Goal: Find specific page/section: Find specific page/section

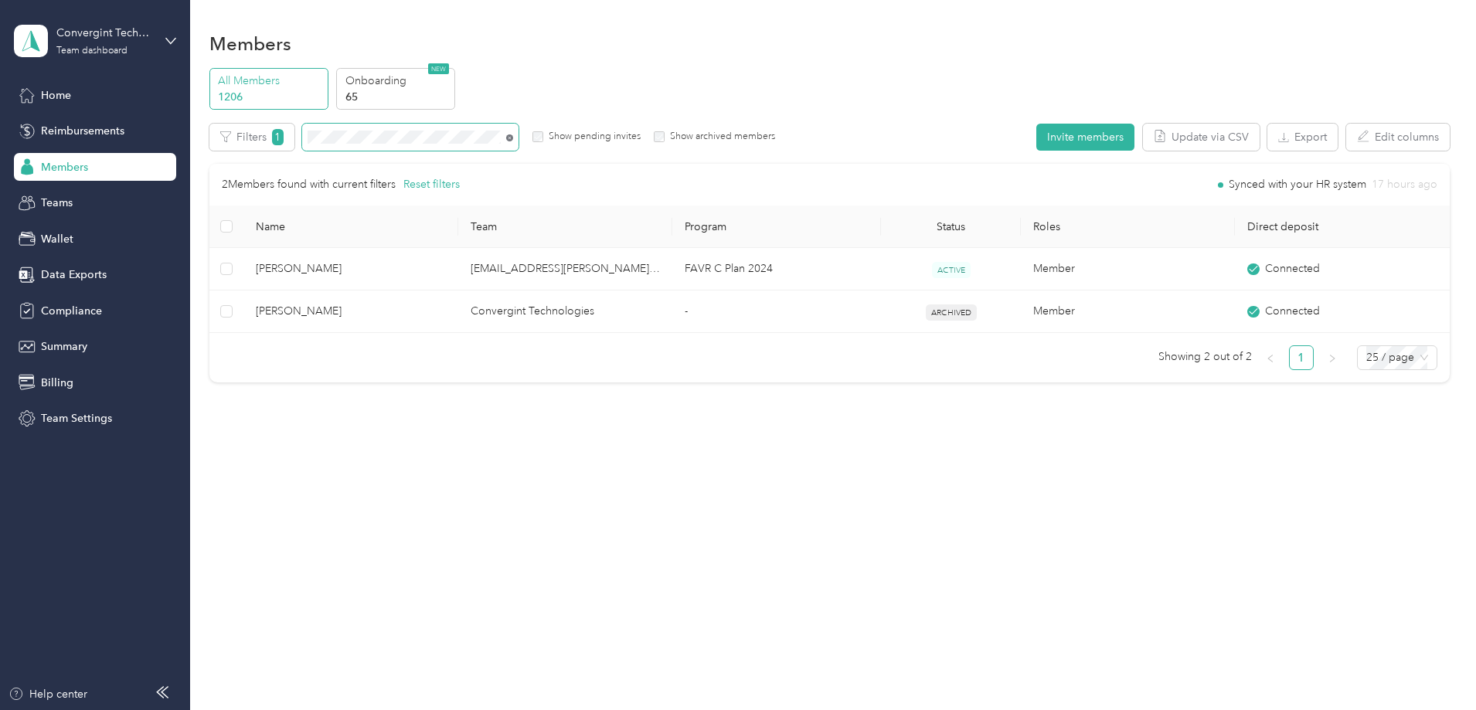
click at [513, 138] on icon at bounding box center [509, 137] width 7 height 7
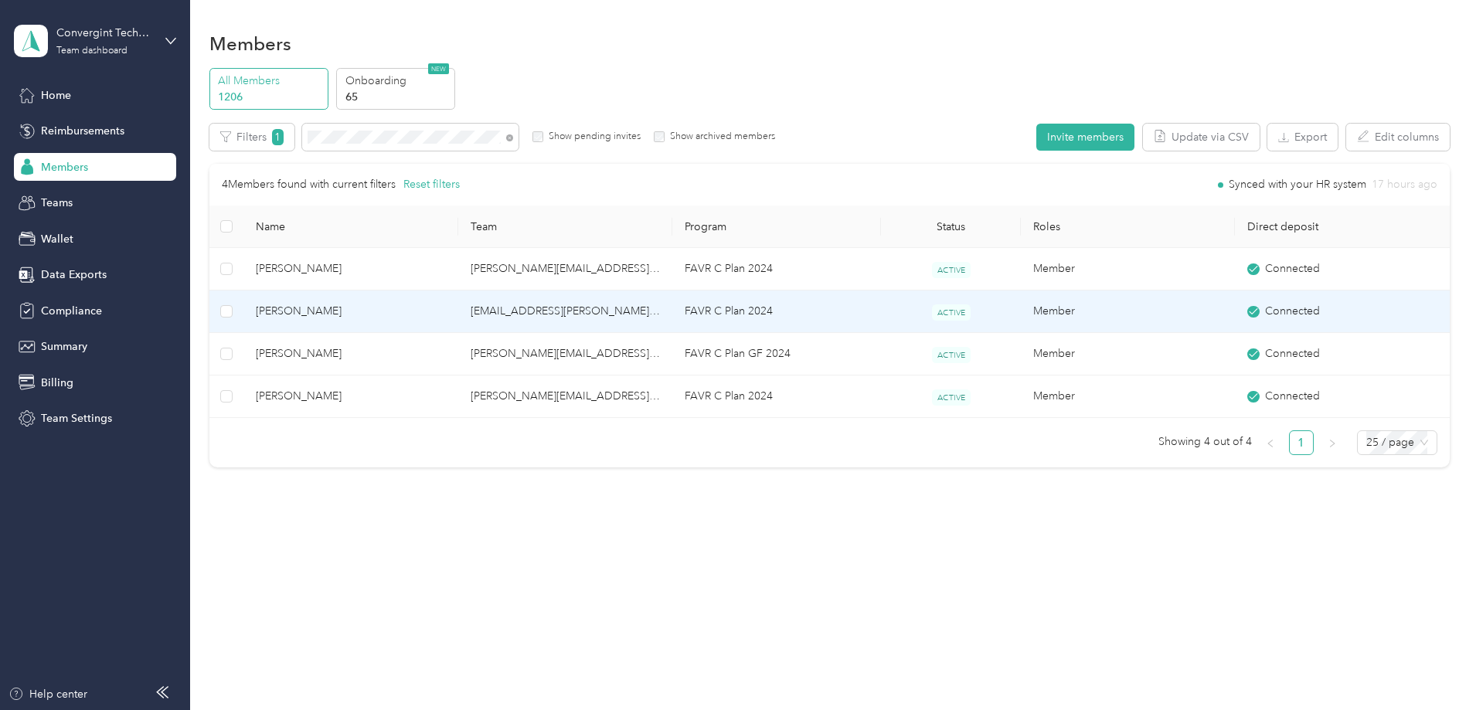
click at [583, 318] on td "[EMAIL_ADDRESS][PERSON_NAME][DOMAIN_NAME]" at bounding box center [565, 312] width 214 height 42
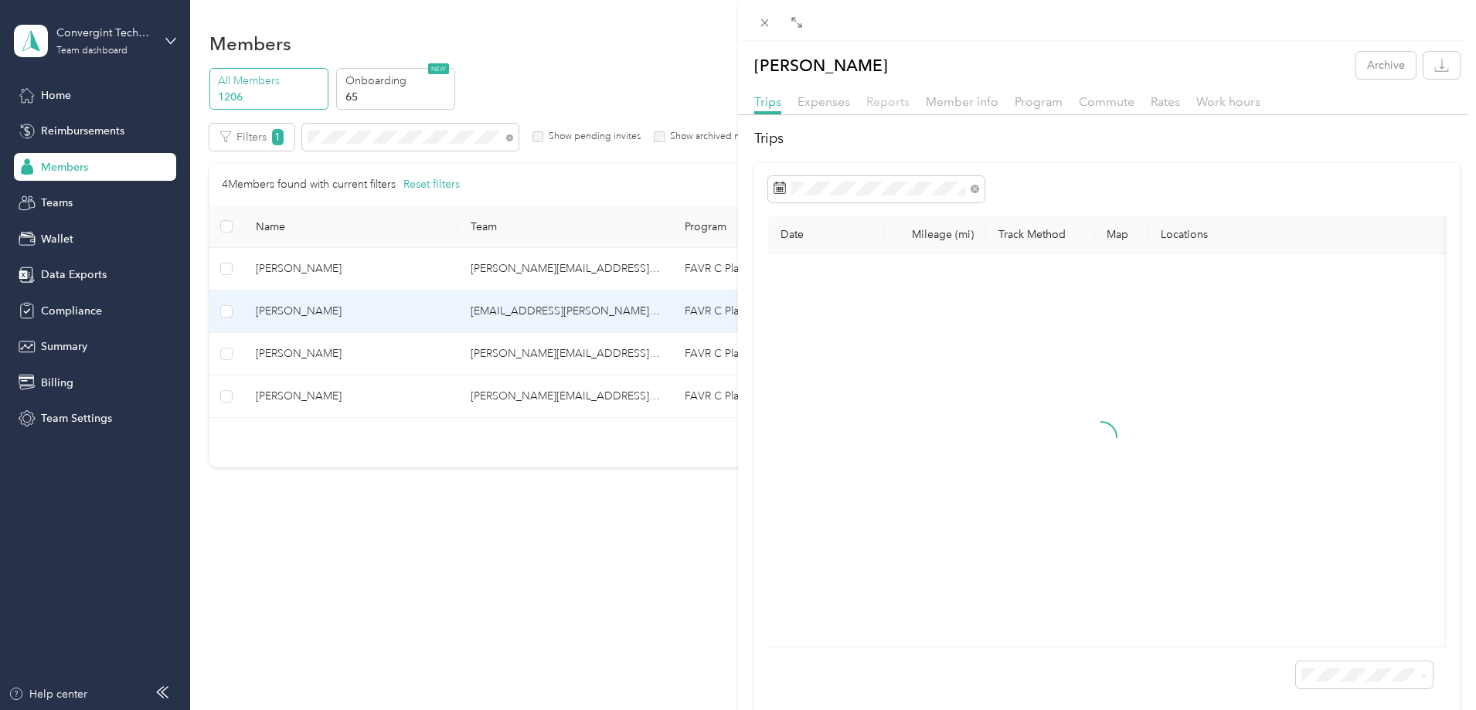
click at [905, 101] on span "Reports" at bounding box center [887, 101] width 43 height 15
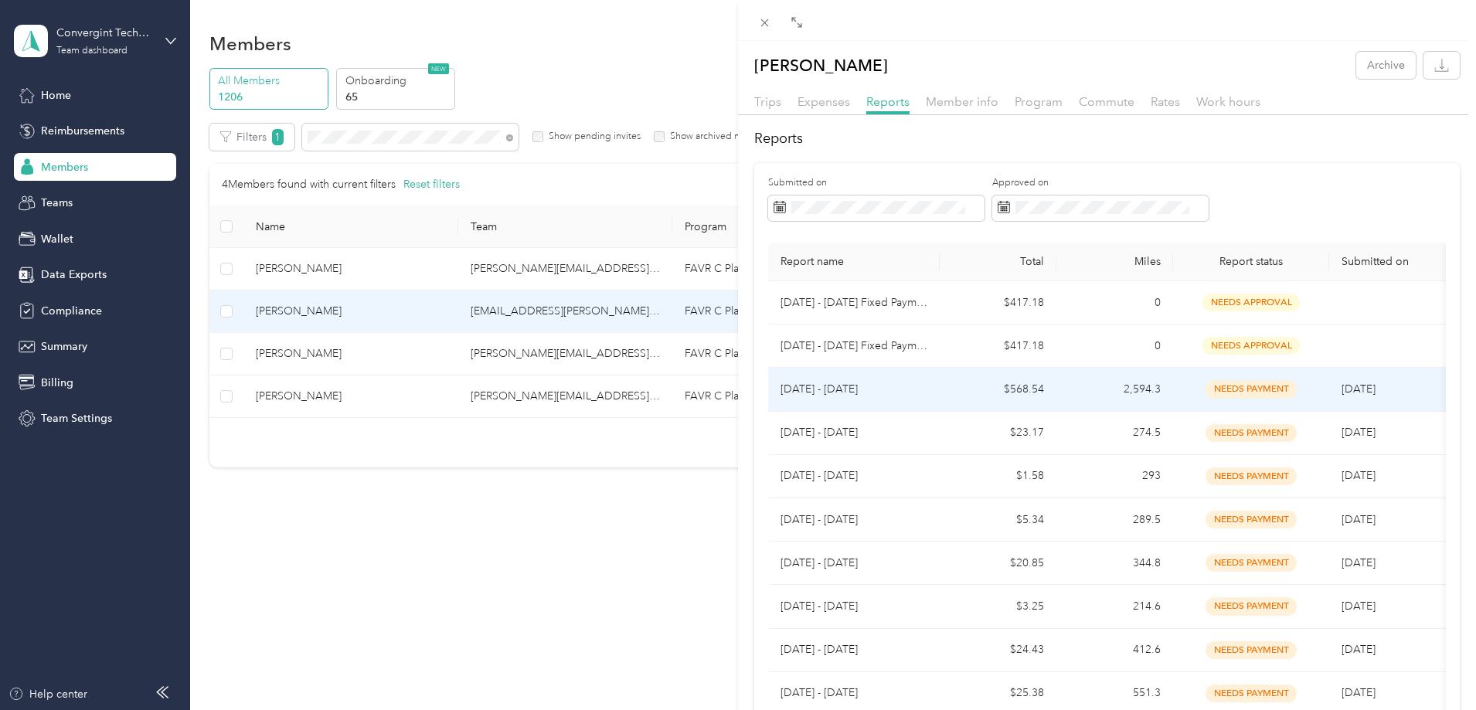
click at [1042, 390] on td "$568.54" at bounding box center [998, 389] width 117 height 43
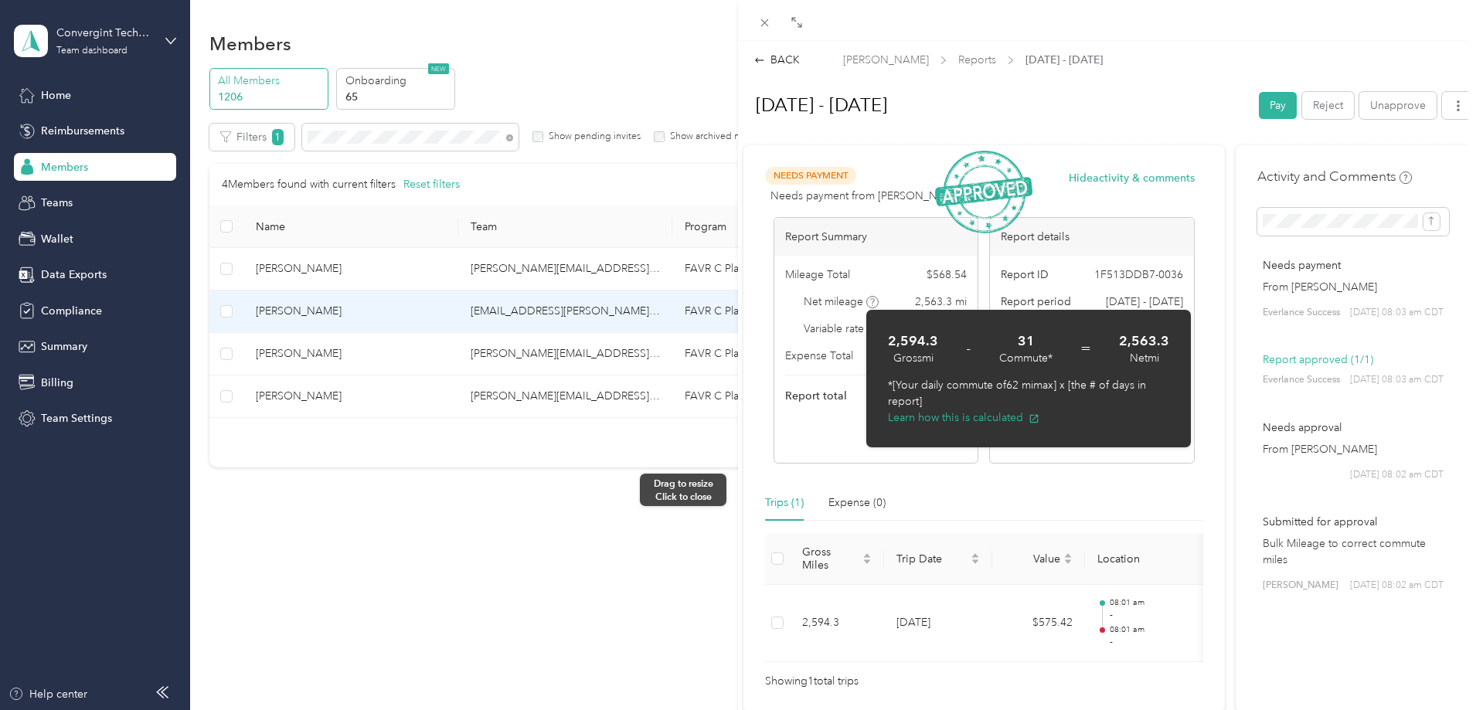
click at [726, 490] on div "BACK [PERSON_NAME] Reports [DATE] - [DATE] [DATE] - [DATE] Pay Reject Unapprove…" at bounding box center [738, 355] width 1476 height 710
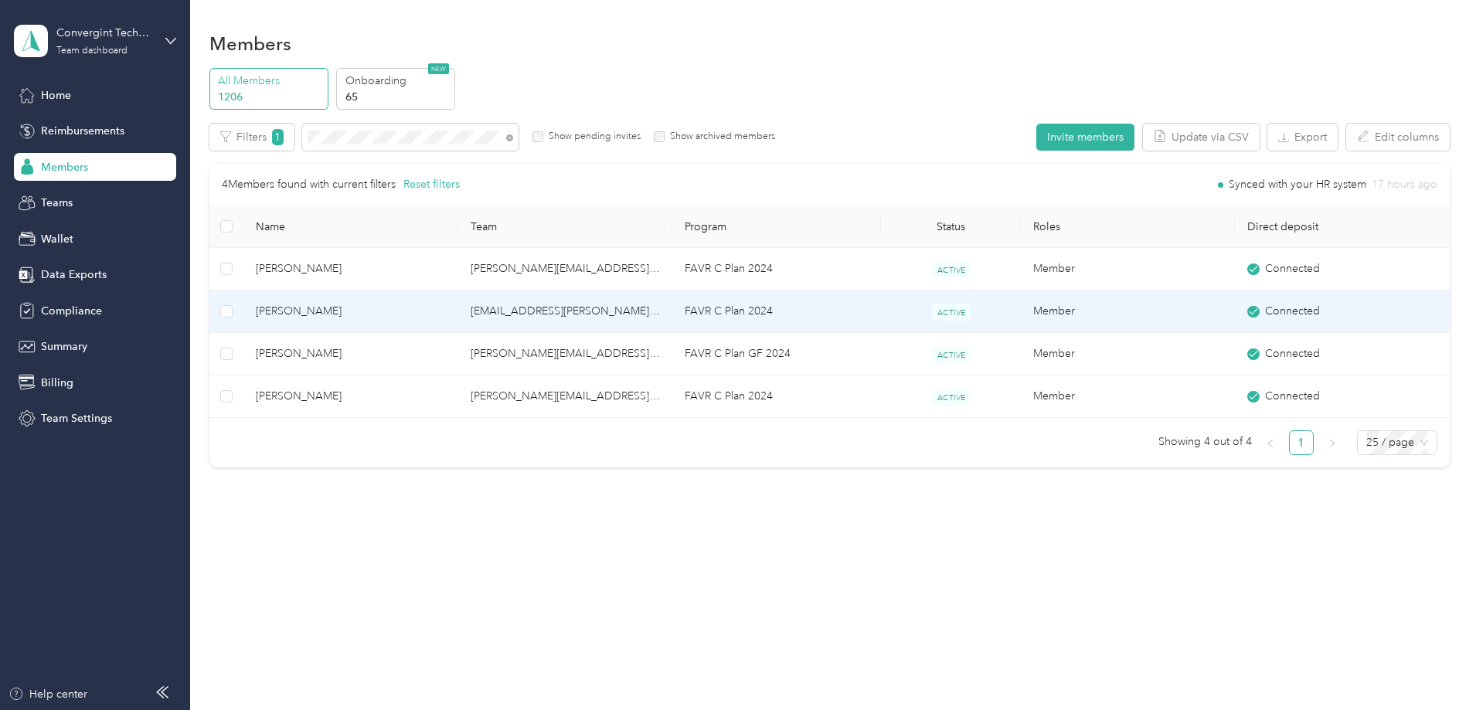
click at [599, 313] on td "[EMAIL_ADDRESS][PERSON_NAME][DOMAIN_NAME]" at bounding box center [565, 312] width 214 height 42
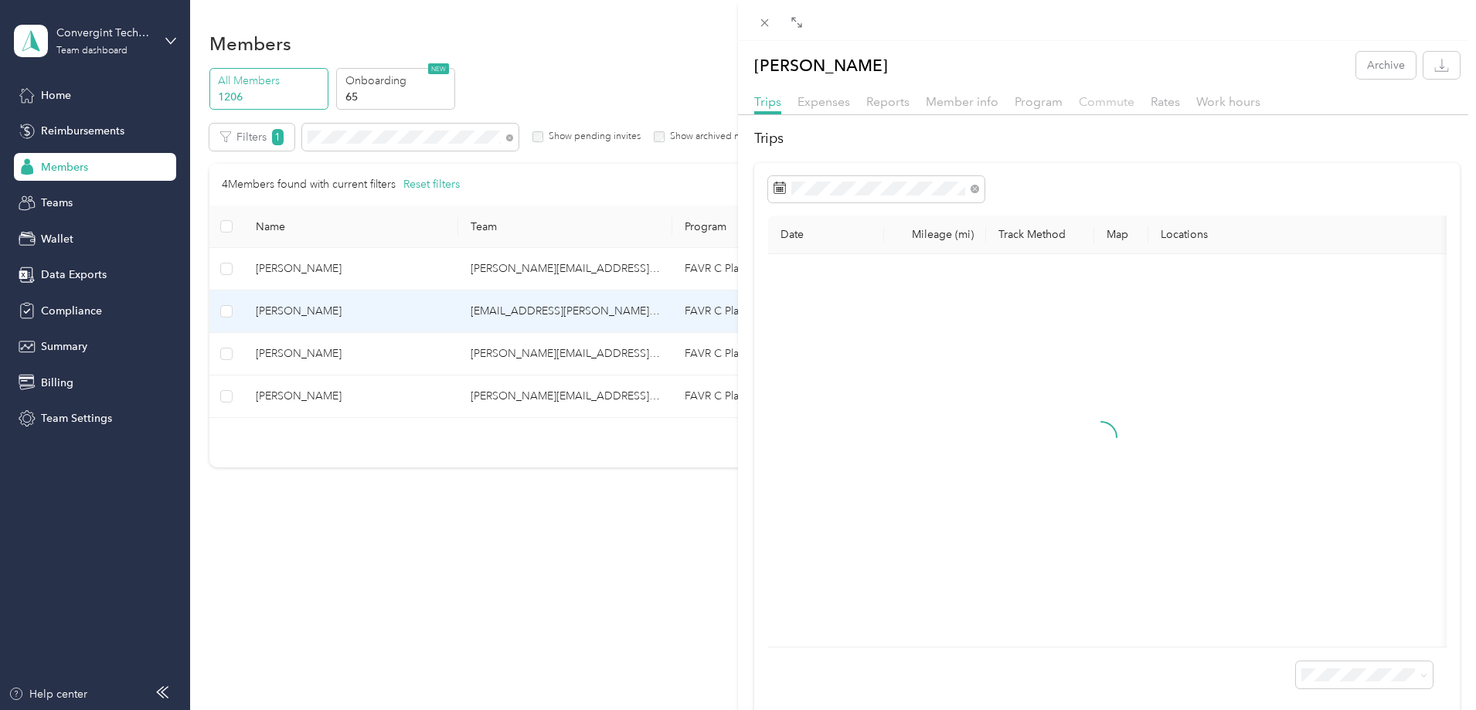
click at [1097, 100] on span "Commute" at bounding box center [1107, 101] width 56 height 15
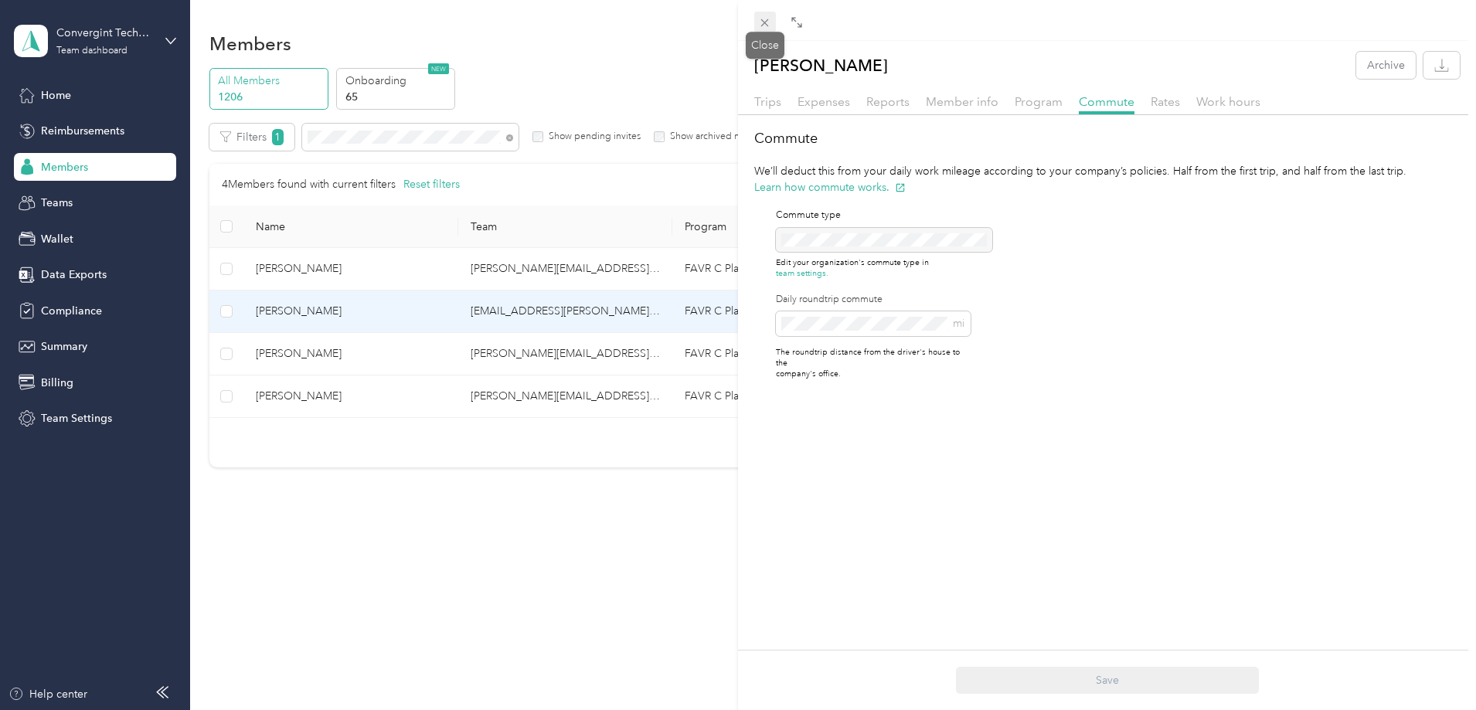
click at [763, 22] on icon at bounding box center [764, 22] width 13 height 13
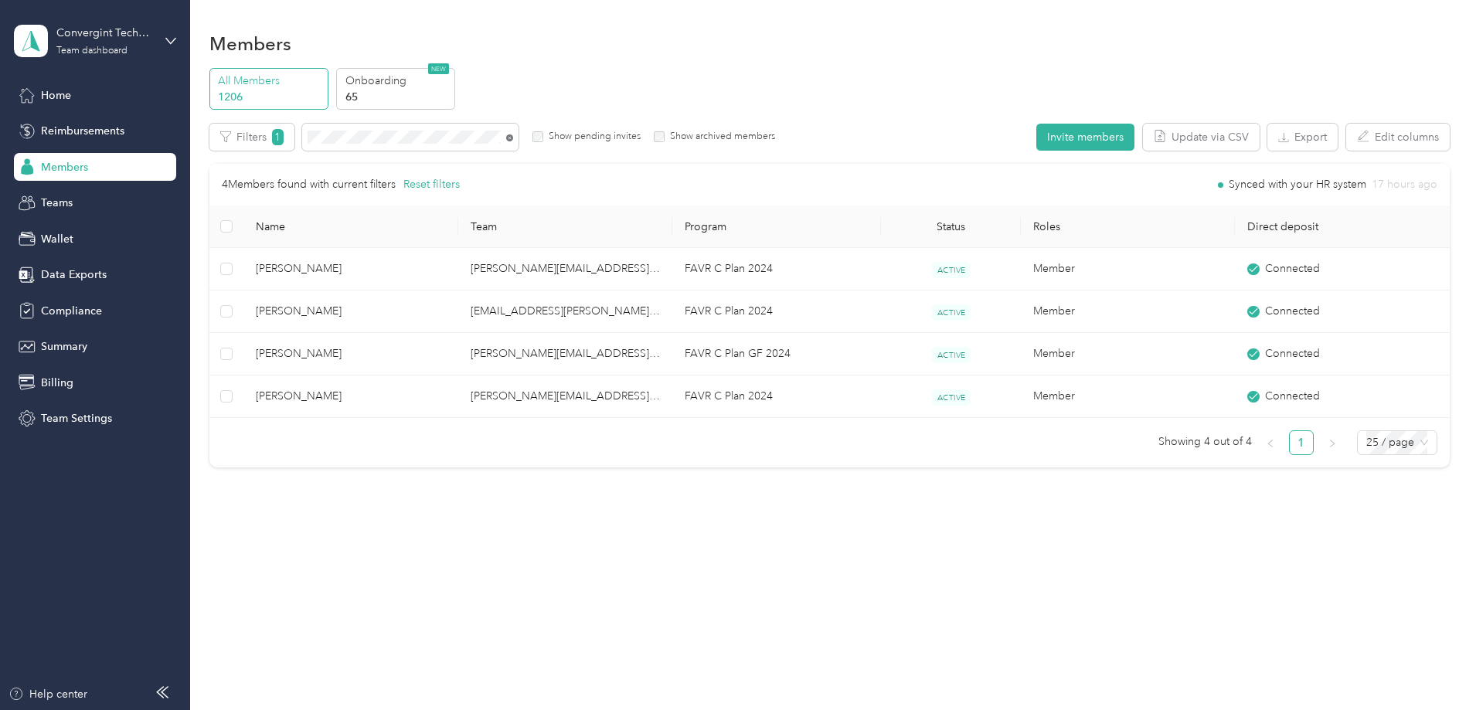
click at [513, 138] on icon at bounding box center [509, 137] width 7 height 7
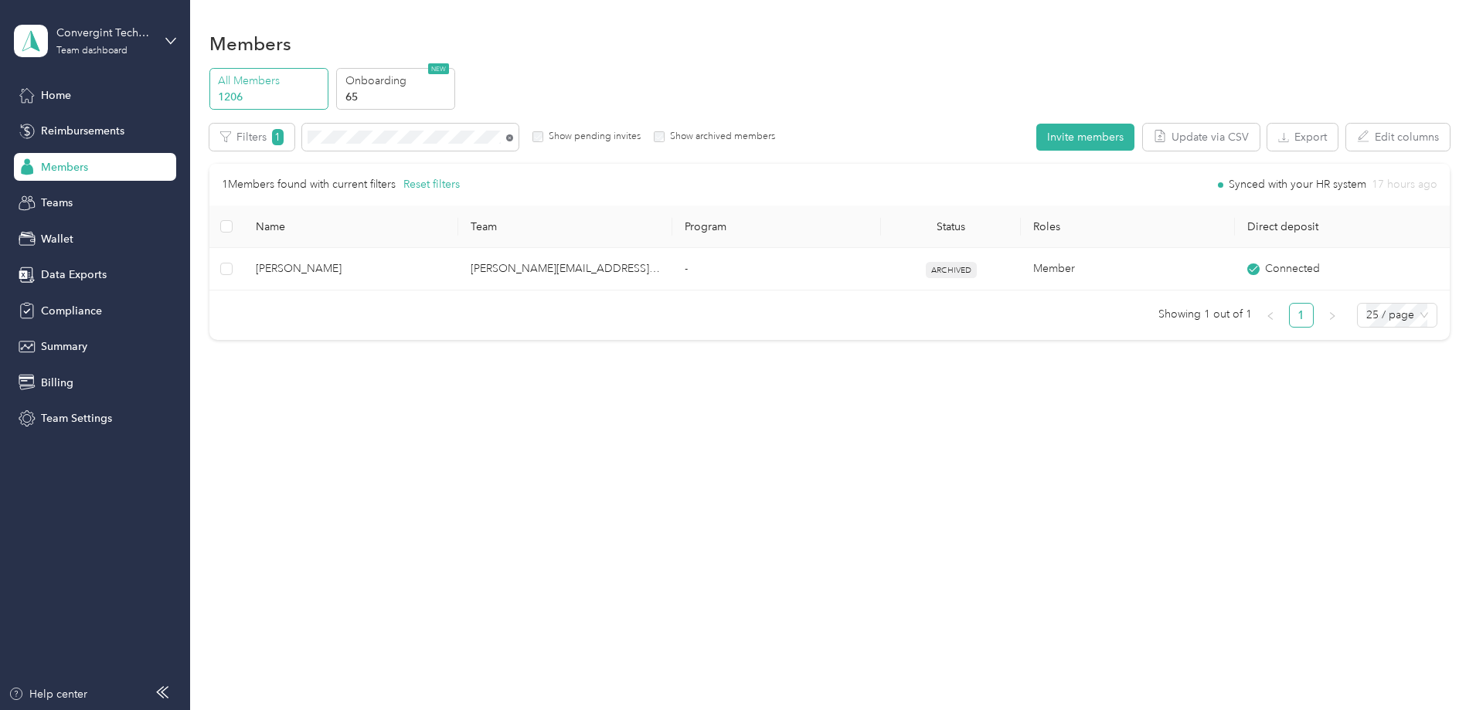
click at [513, 141] on icon at bounding box center [509, 137] width 7 height 7
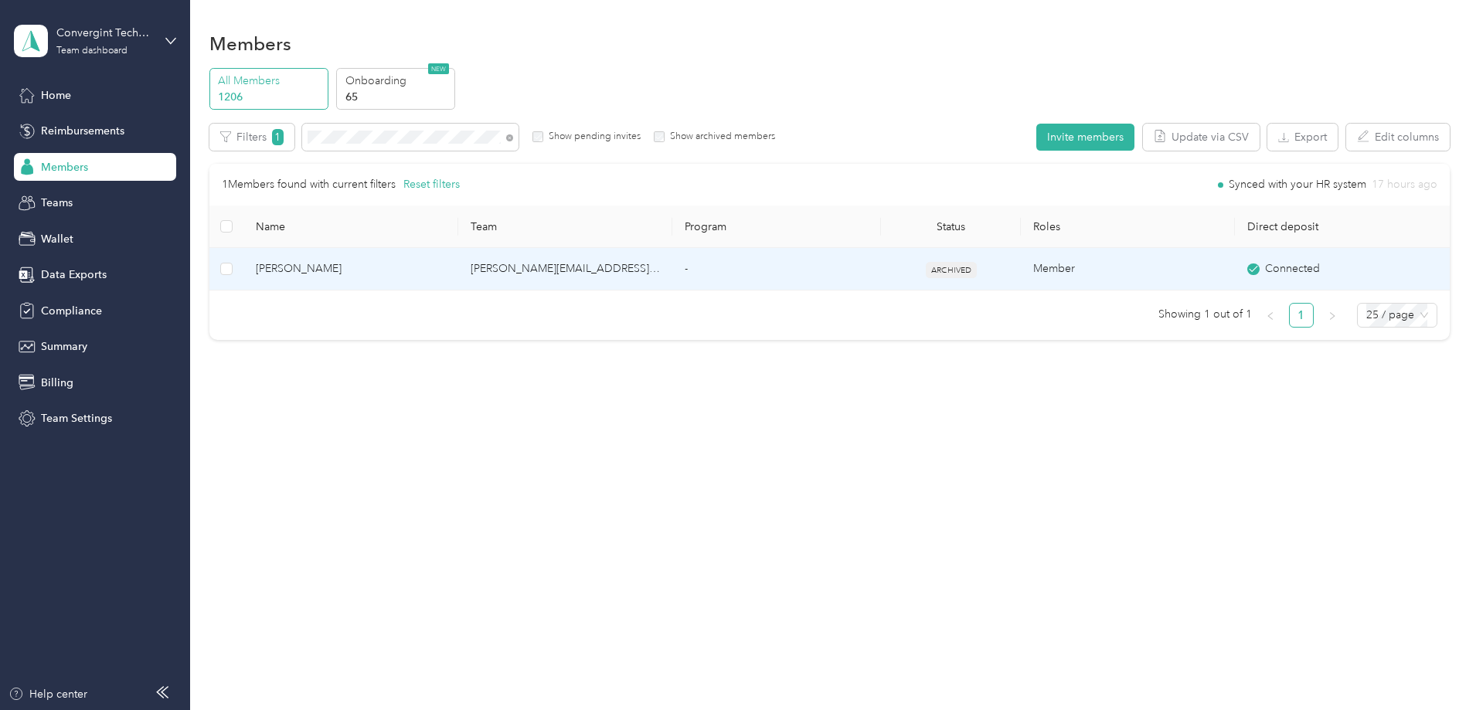
click at [672, 273] on td "[PERSON_NAME][EMAIL_ADDRESS][PERSON_NAME][DOMAIN_NAME]" at bounding box center [565, 269] width 214 height 42
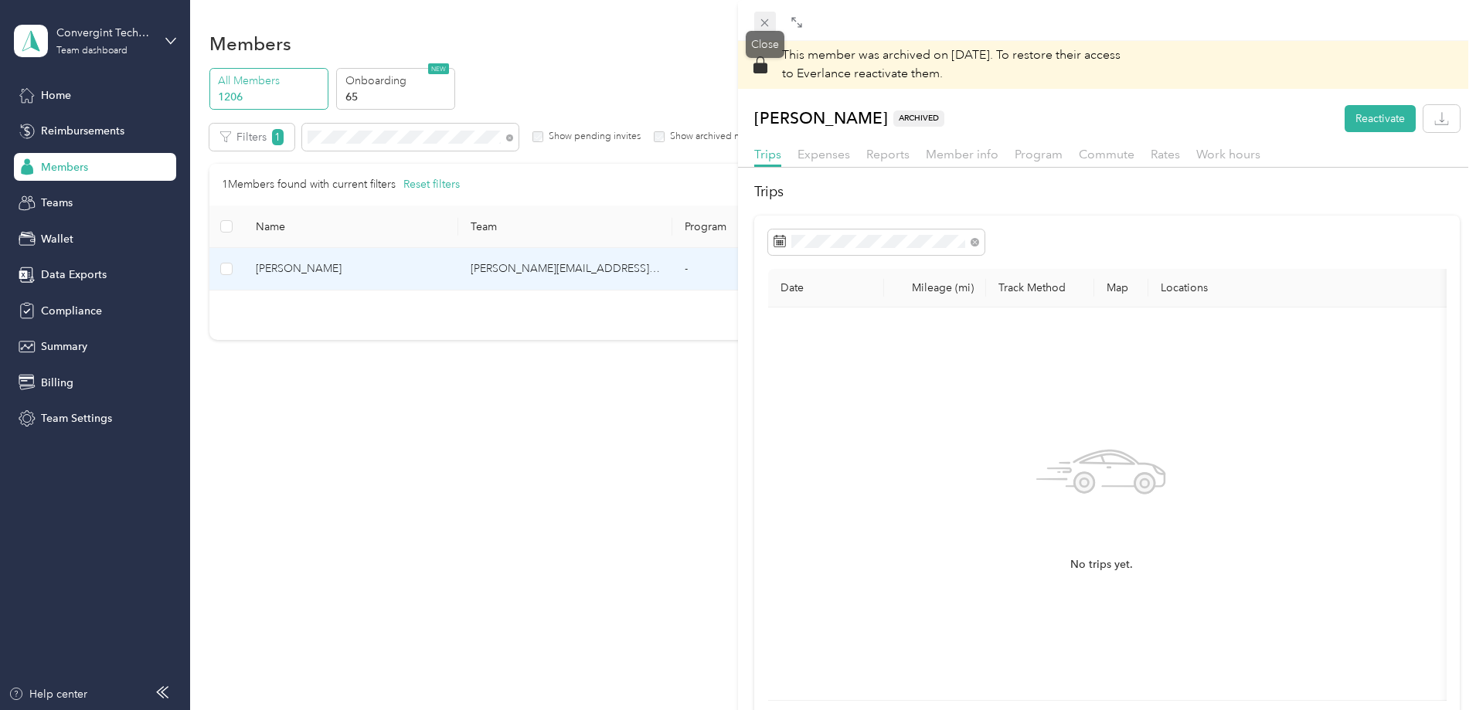
click at [763, 19] on icon at bounding box center [764, 22] width 13 height 13
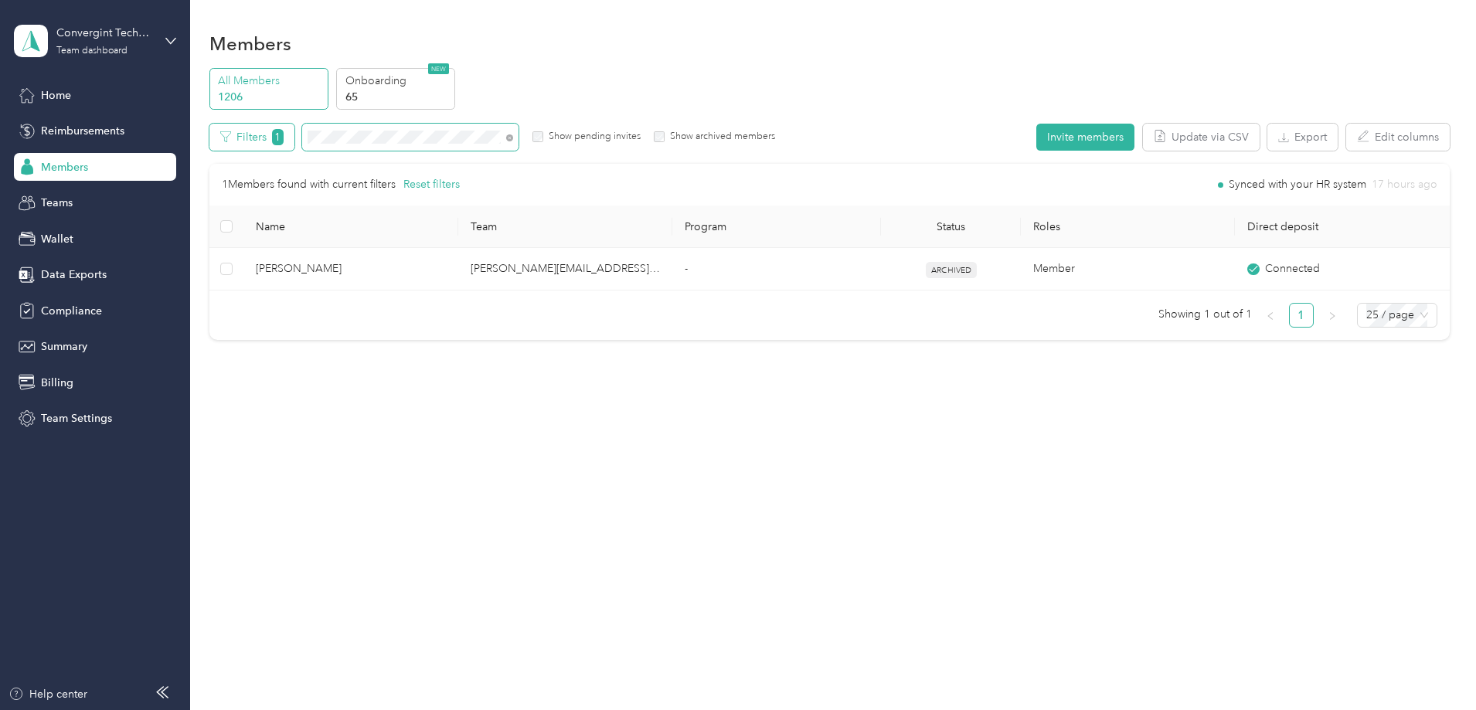
click at [354, 136] on div "Filters 1 Show pending invites Show archived members" at bounding box center [492, 137] width 566 height 27
click at [366, 135] on div "Filters 1 Show pending invites Show archived members" at bounding box center [492, 137] width 566 height 27
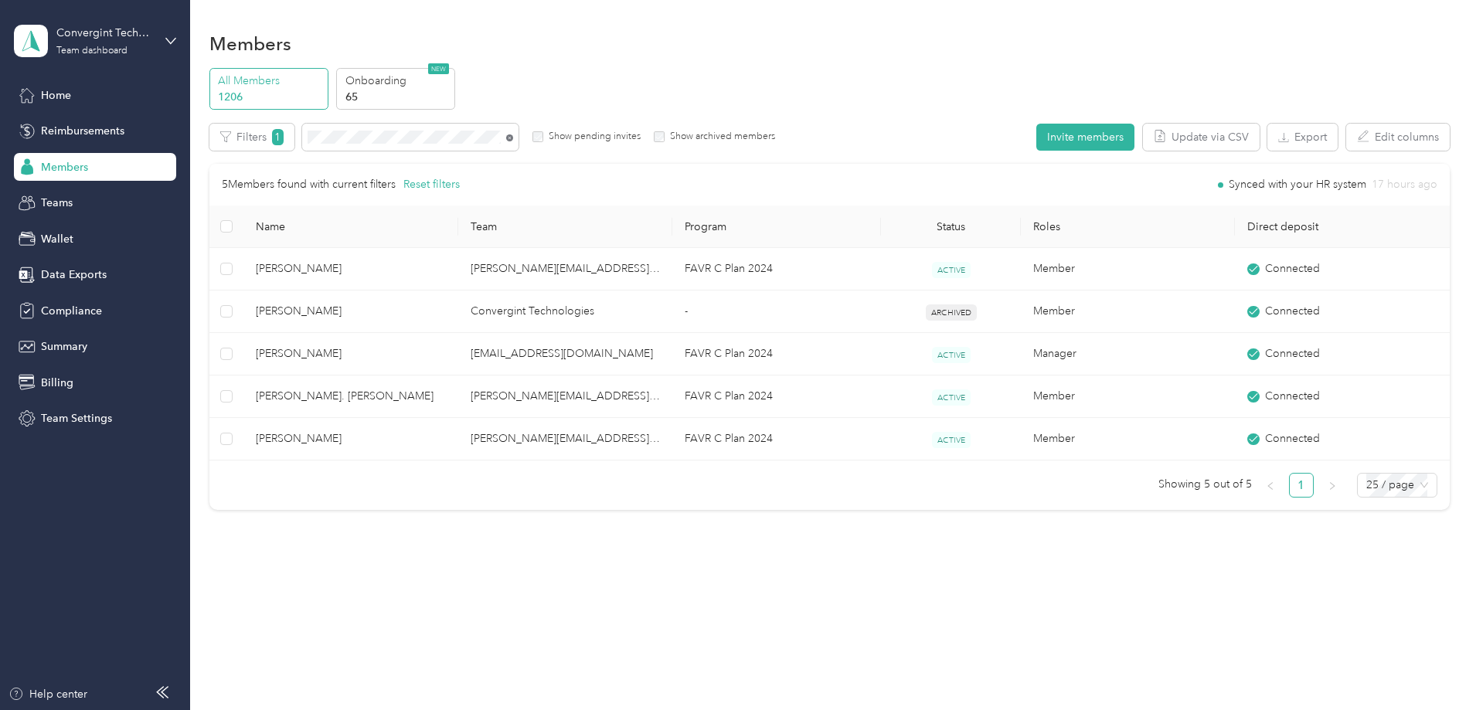
click at [513, 138] on icon at bounding box center [509, 137] width 7 height 7
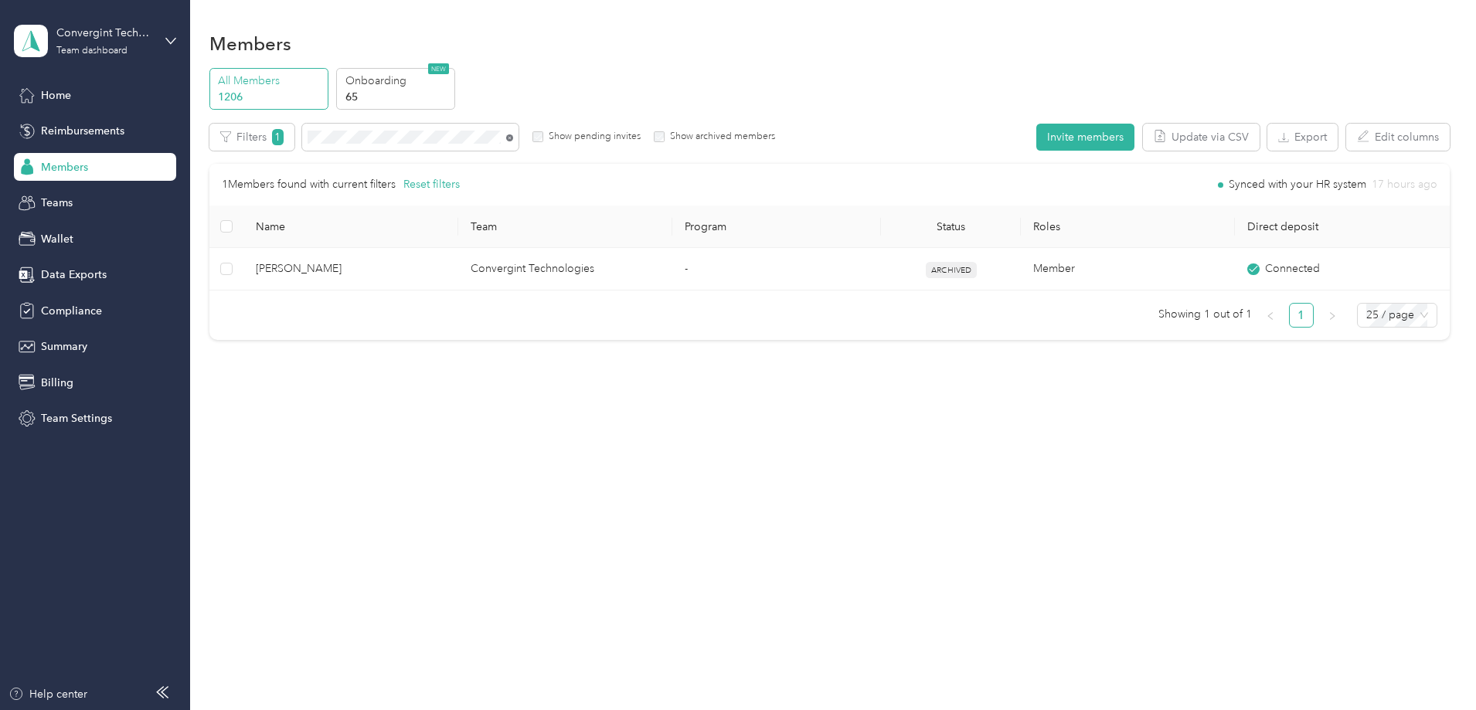
click at [518, 135] on span at bounding box center [410, 137] width 216 height 27
click at [513, 137] on icon at bounding box center [509, 137] width 7 height 7
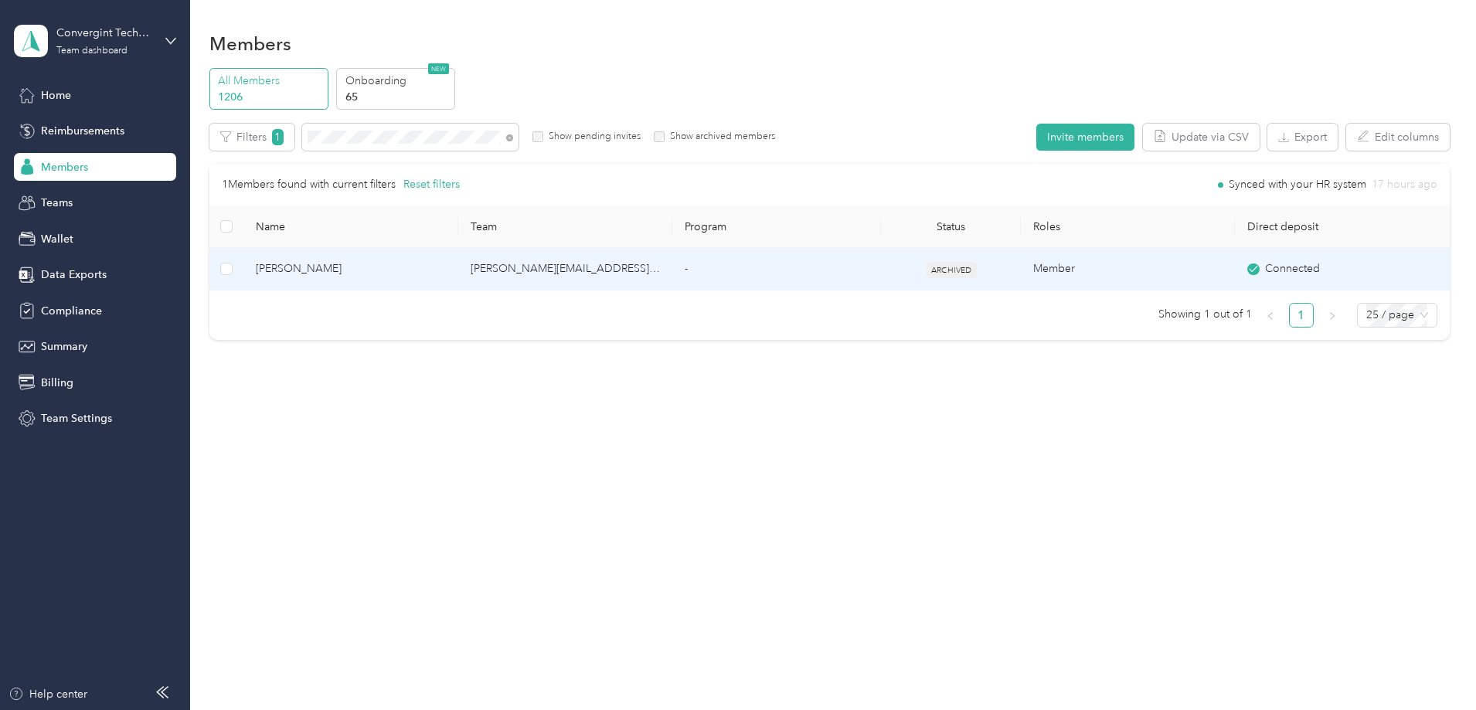
click at [558, 267] on td "[PERSON_NAME][EMAIL_ADDRESS][PERSON_NAME][DOMAIN_NAME]" at bounding box center [565, 269] width 214 height 42
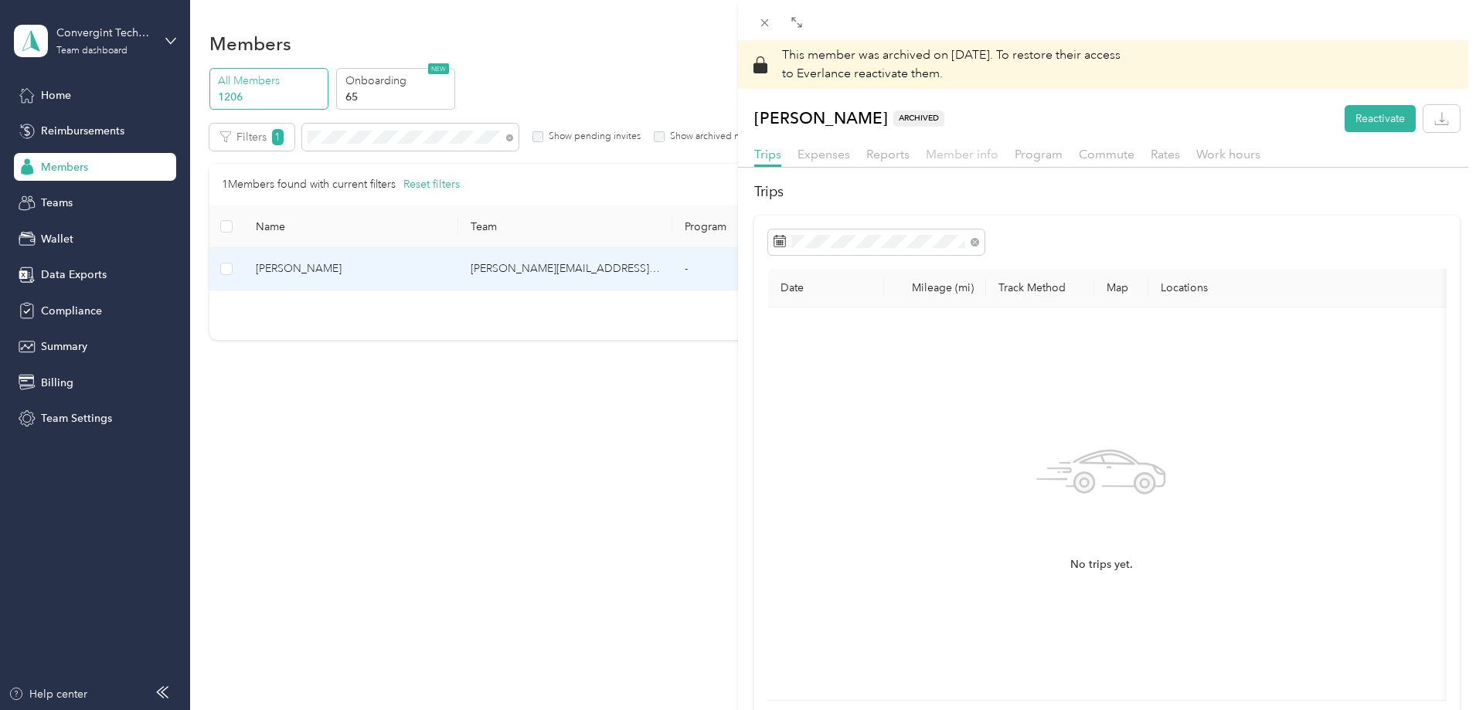
click at [953, 156] on span "Member info" at bounding box center [962, 154] width 73 height 15
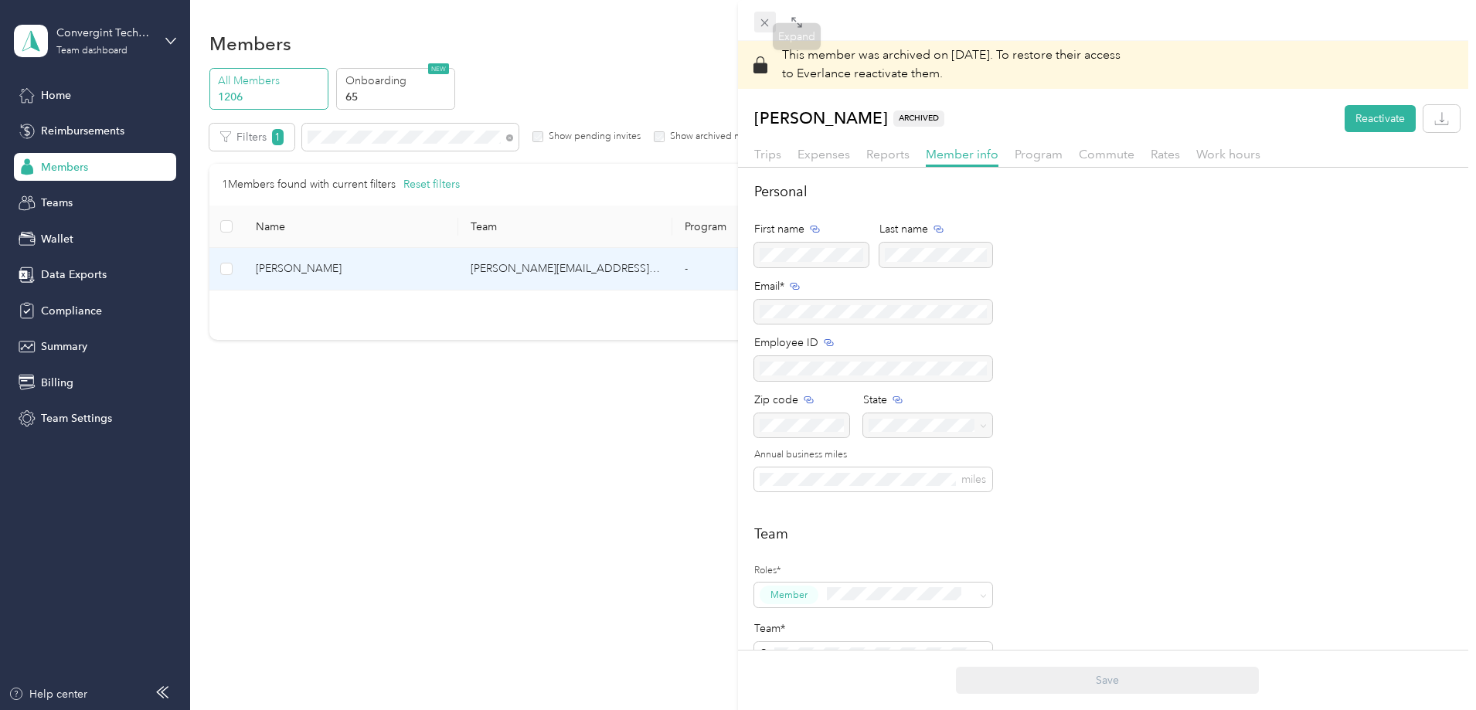
click at [764, 21] on icon at bounding box center [764, 22] width 13 height 13
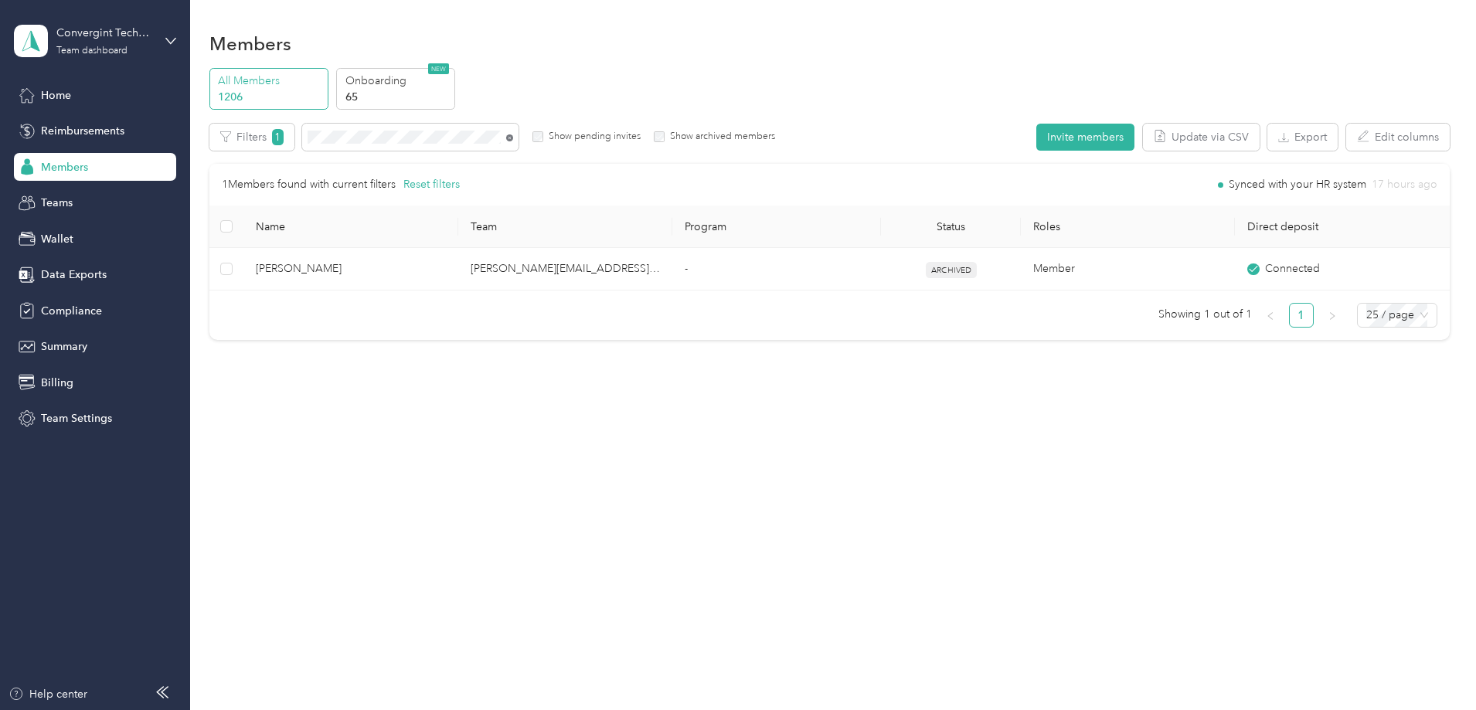
click at [513, 138] on icon at bounding box center [509, 137] width 7 height 7
click at [513, 137] on icon at bounding box center [509, 137] width 7 height 7
drag, startPoint x: 613, startPoint y: 138, endPoint x: 606, endPoint y: 140, distance: 8.1
click at [513, 139] on span at bounding box center [507, 137] width 12 height 16
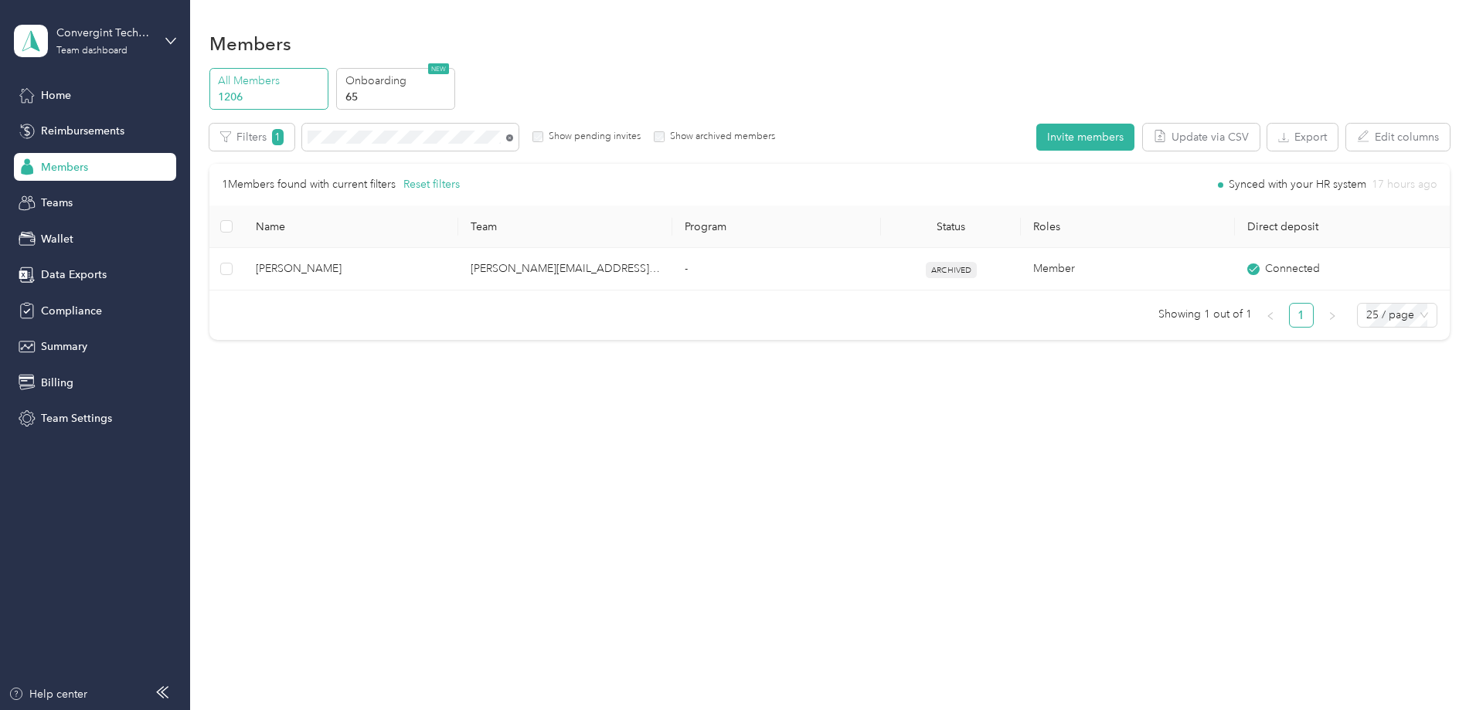
click at [513, 137] on icon at bounding box center [509, 137] width 7 height 7
drag, startPoint x: 616, startPoint y: 135, endPoint x: 603, endPoint y: 138, distance: 12.7
click at [513, 135] on icon at bounding box center [509, 137] width 7 height 7
click at [513, 137] on icon at bounding box center [509, 137] width 7 height 7
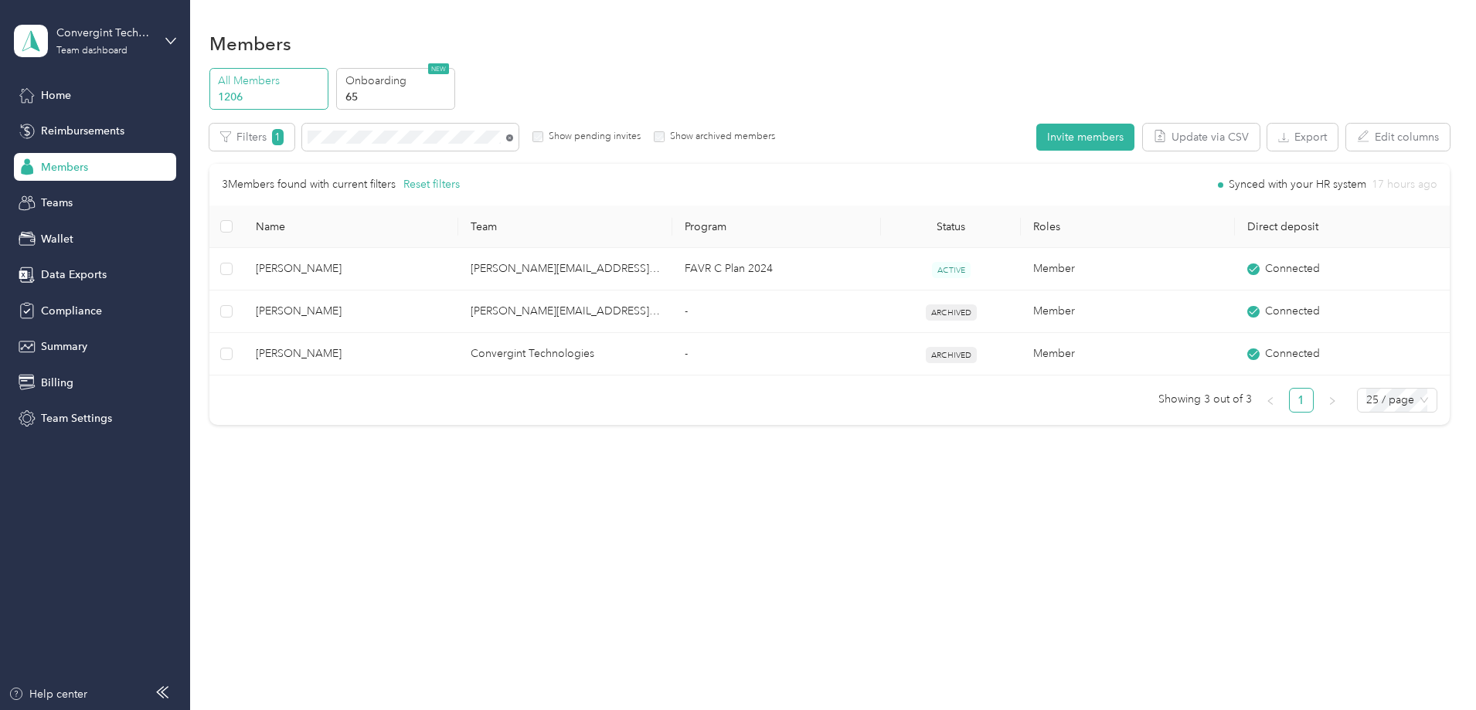
click at [513, 137] on icon at bounding box center [509, 137] width 7 height 7
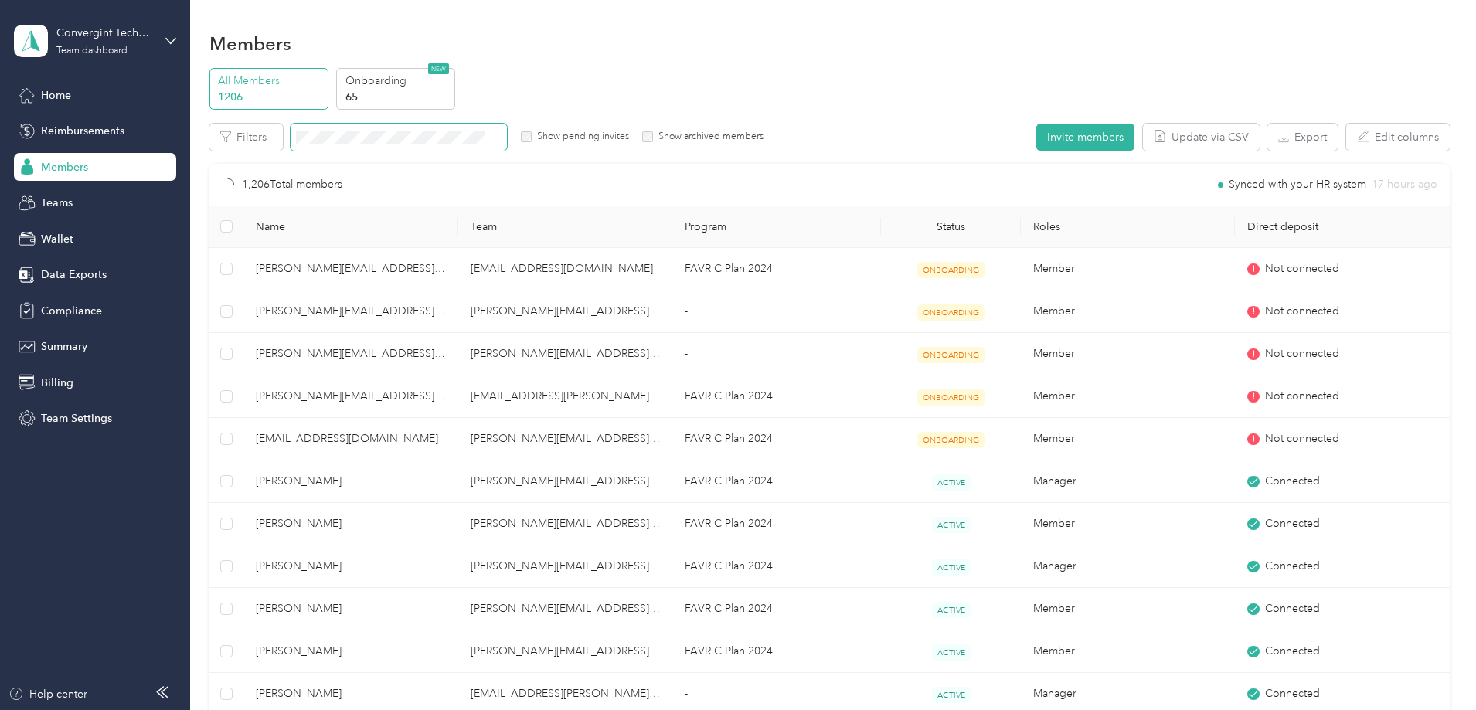
click at [507, 128] on span at bounding box center [399, 137] width 216 height 27
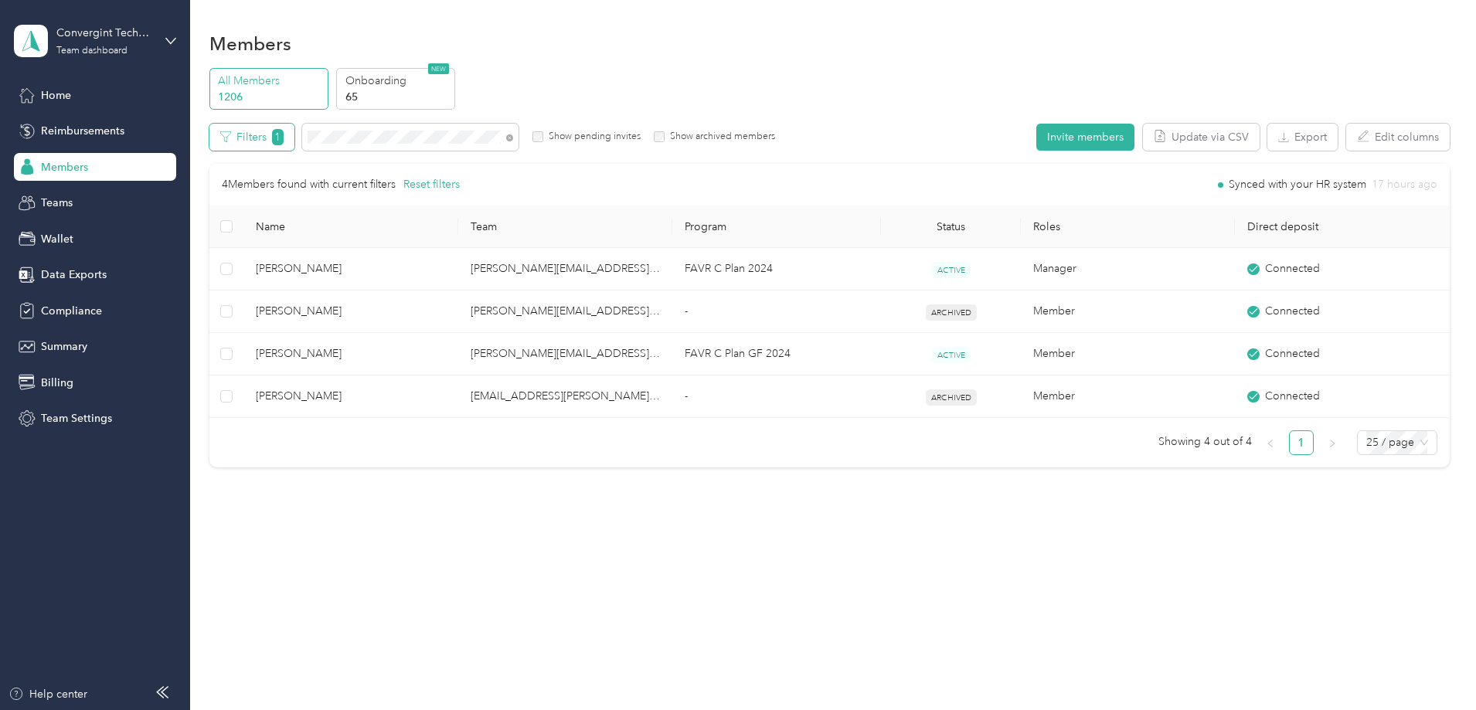
drag, startPoint x: 464, startPoint y: 126, endPoint x: 389, endPoint y: 130, distance: 75.0
click at [389, 130] on div "Filters 1 Show pending invites Show archived members" at bounding box center [492, 137] width 566 height 27
click at [294, 130] on button "Filters 1" at bounding box center [251, 137] width 85 height 27
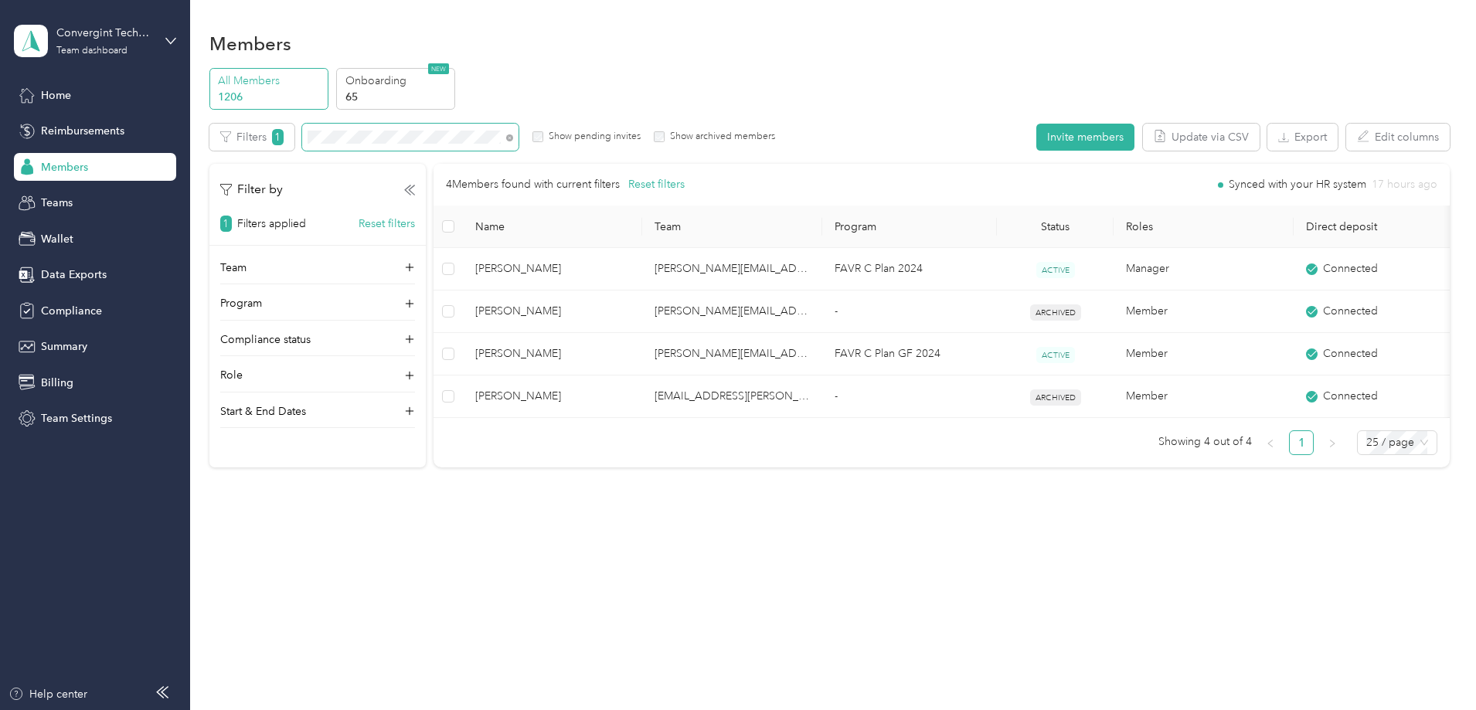
click at [518, 146] on span at bounding box center [410, 137] width 216 height 27
click at [518, 133] on span at bounding box center [410, 137] width 216 height 27
click at [513, 137] on icon at bounding box center [509, 137] width 7 height 7
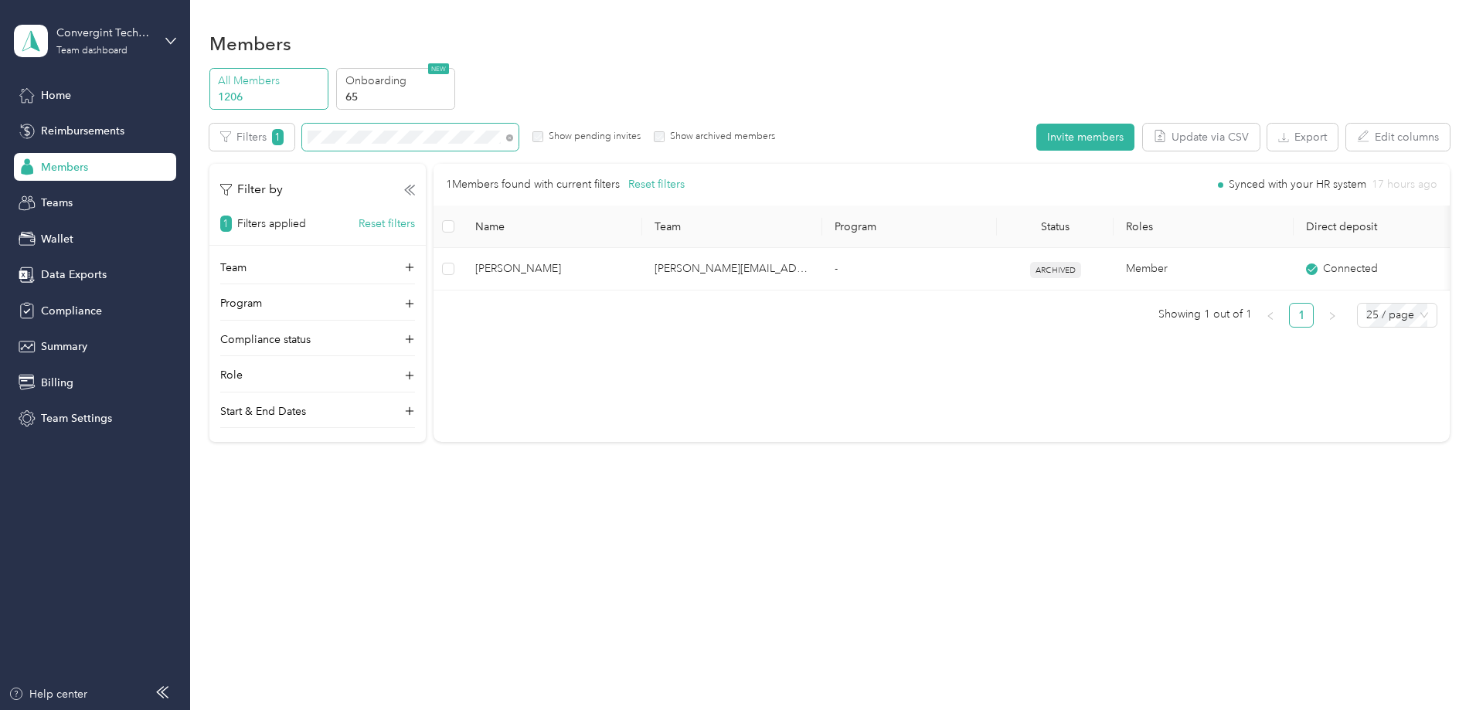
click at [518, 136] on span at bounding box center [410, 137] width 216 height 27
click at [513, 135] on icon at bounding box center [509, 137] width 7 height 7
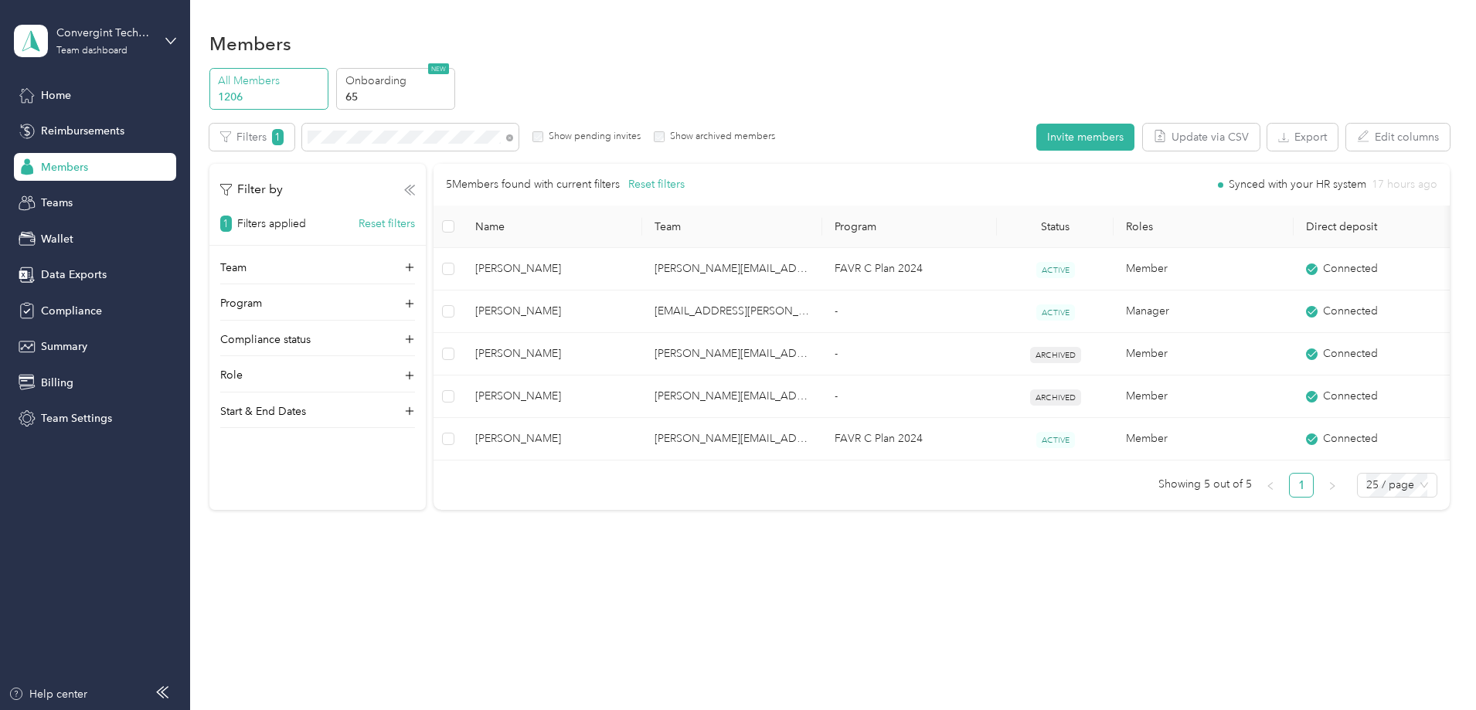
click at [415, 189] on icon at bounding box center [409, 190] width 11 height 11
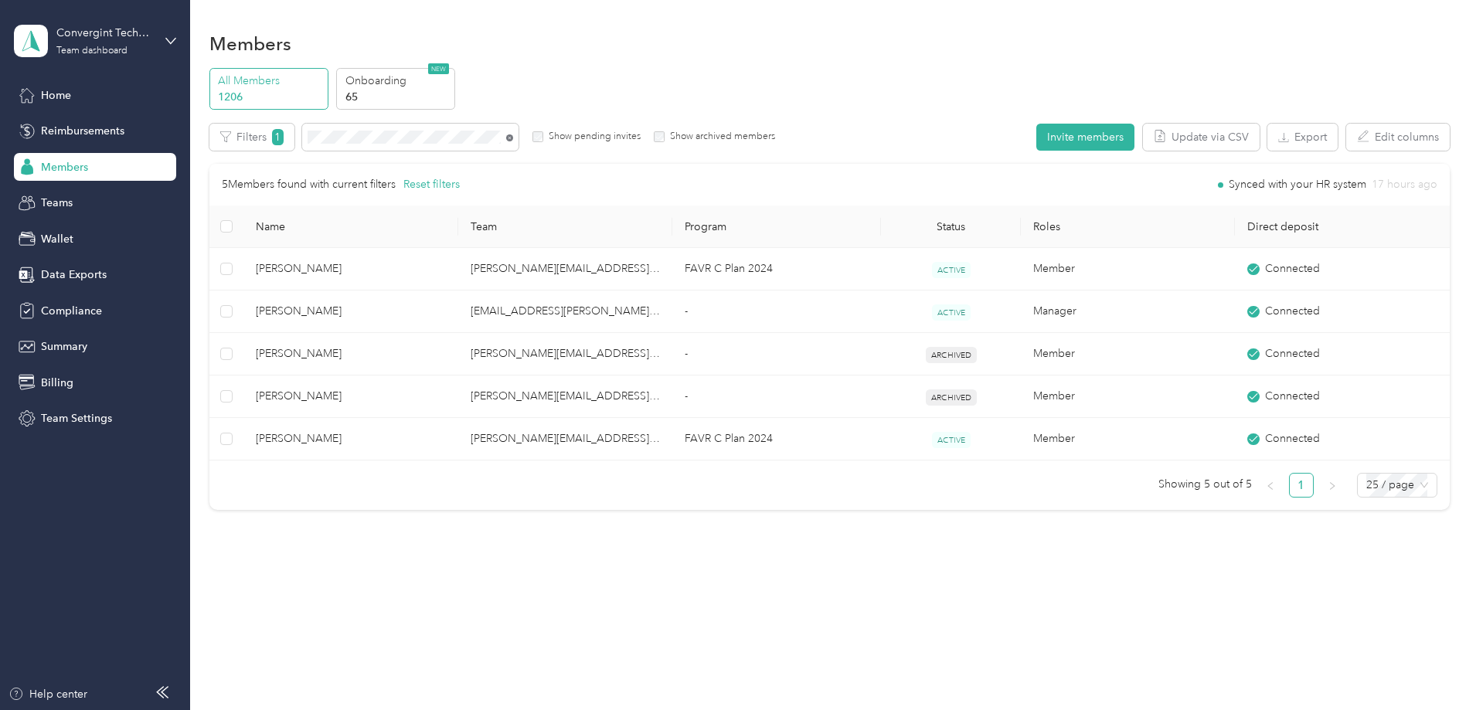
click at [513, 138] on icon at bounding box center [509, 137] width 7 height 7
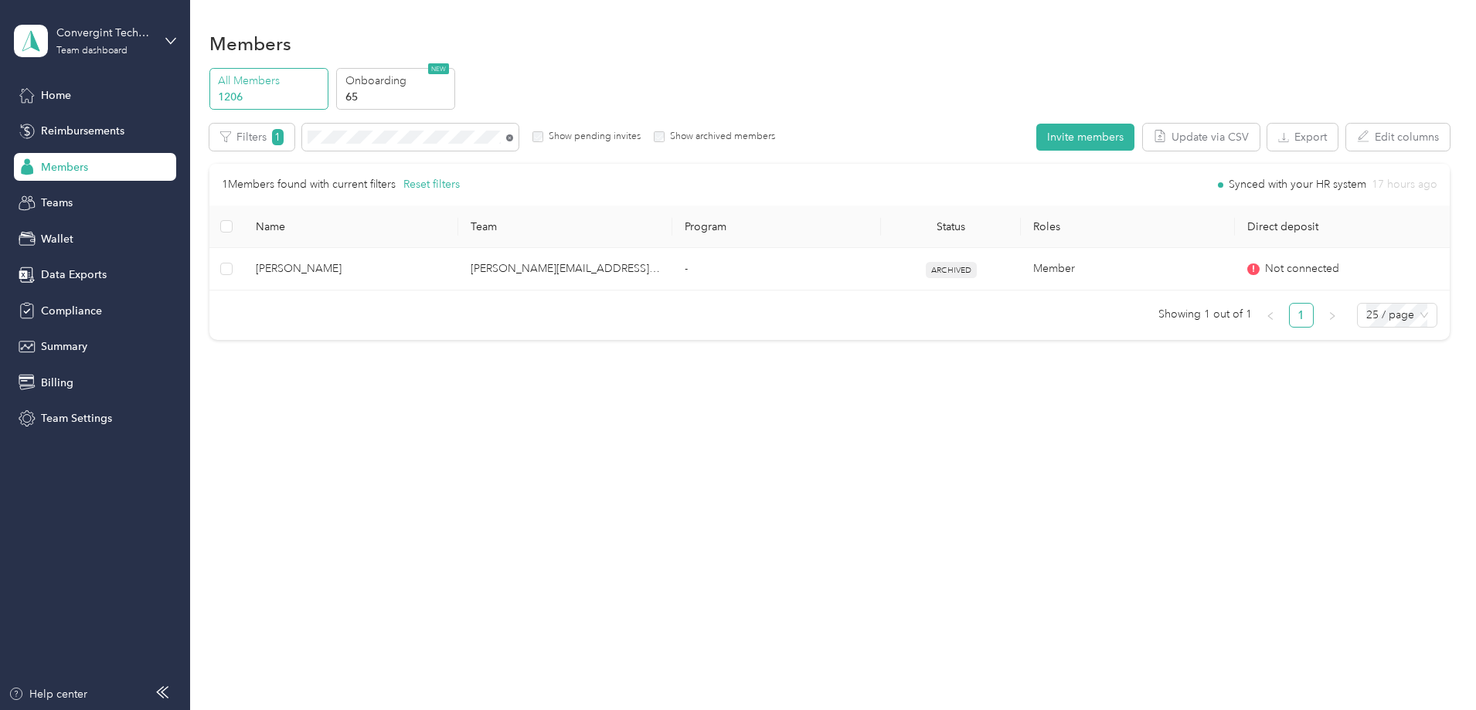
click at [513, 139] on icon at bounding box center [509, 137] width 7 height 7
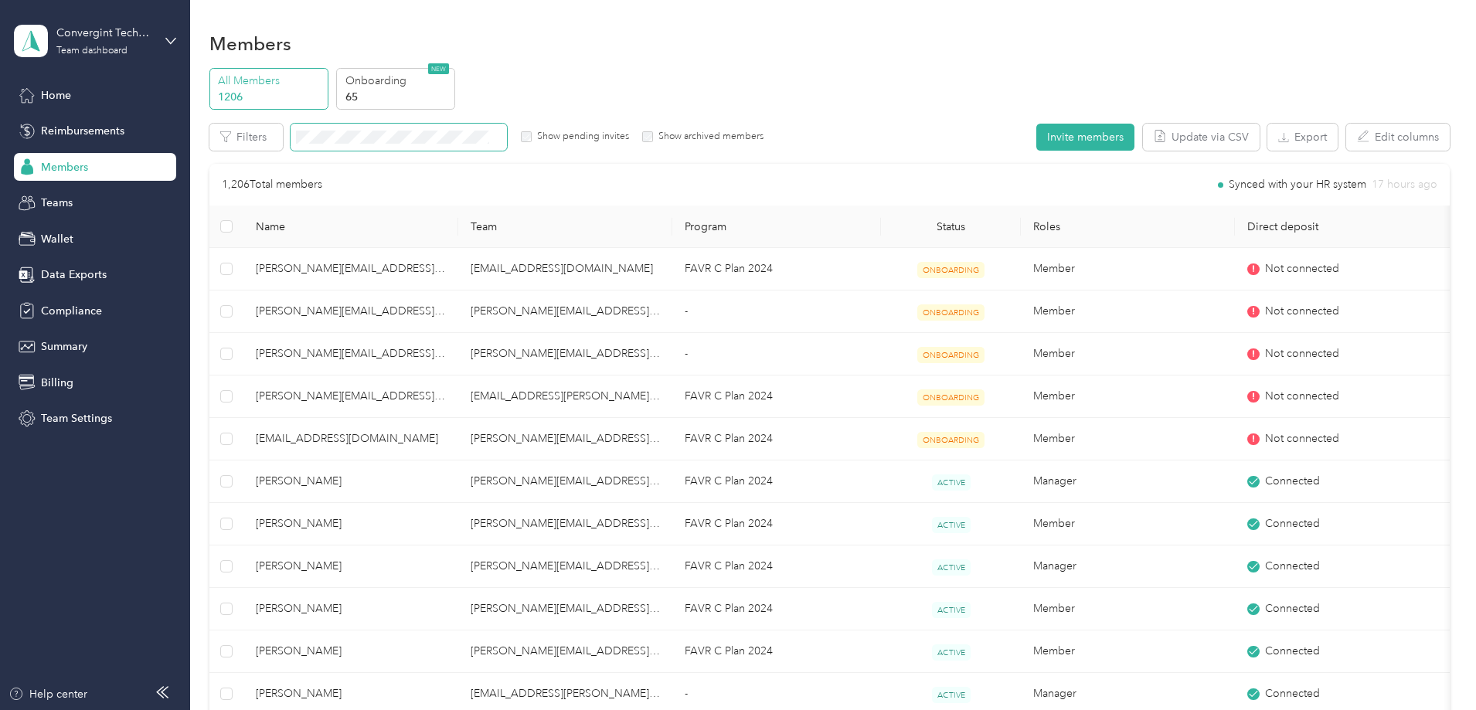
click at [507, 128] on span at bounding box center [399, 137] width 216 height 27
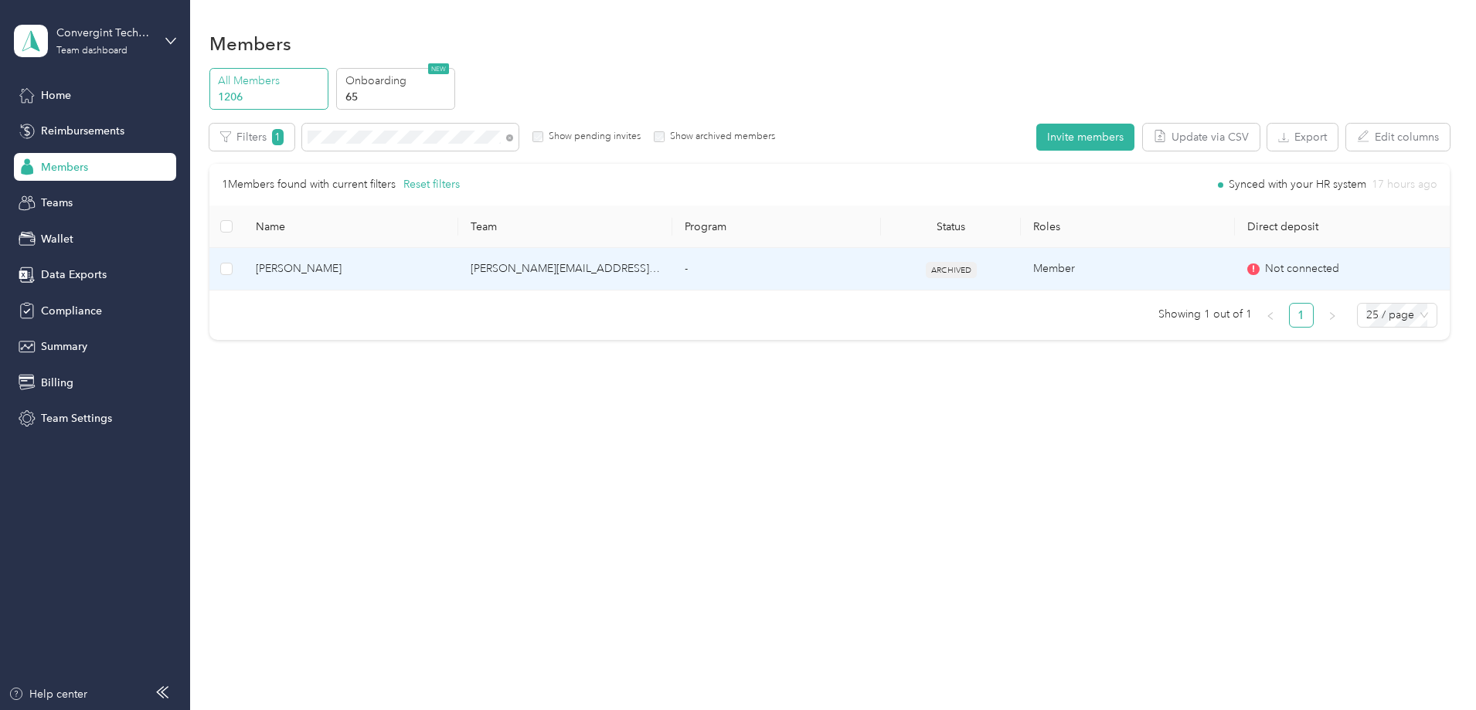
click at [606, 263] on td "[PERSON_NAME][EMAIL_ADDRESS][PERSON_NAME][DOMAIN_NAME]" at bounding box center [565, 269] width 214 height 42
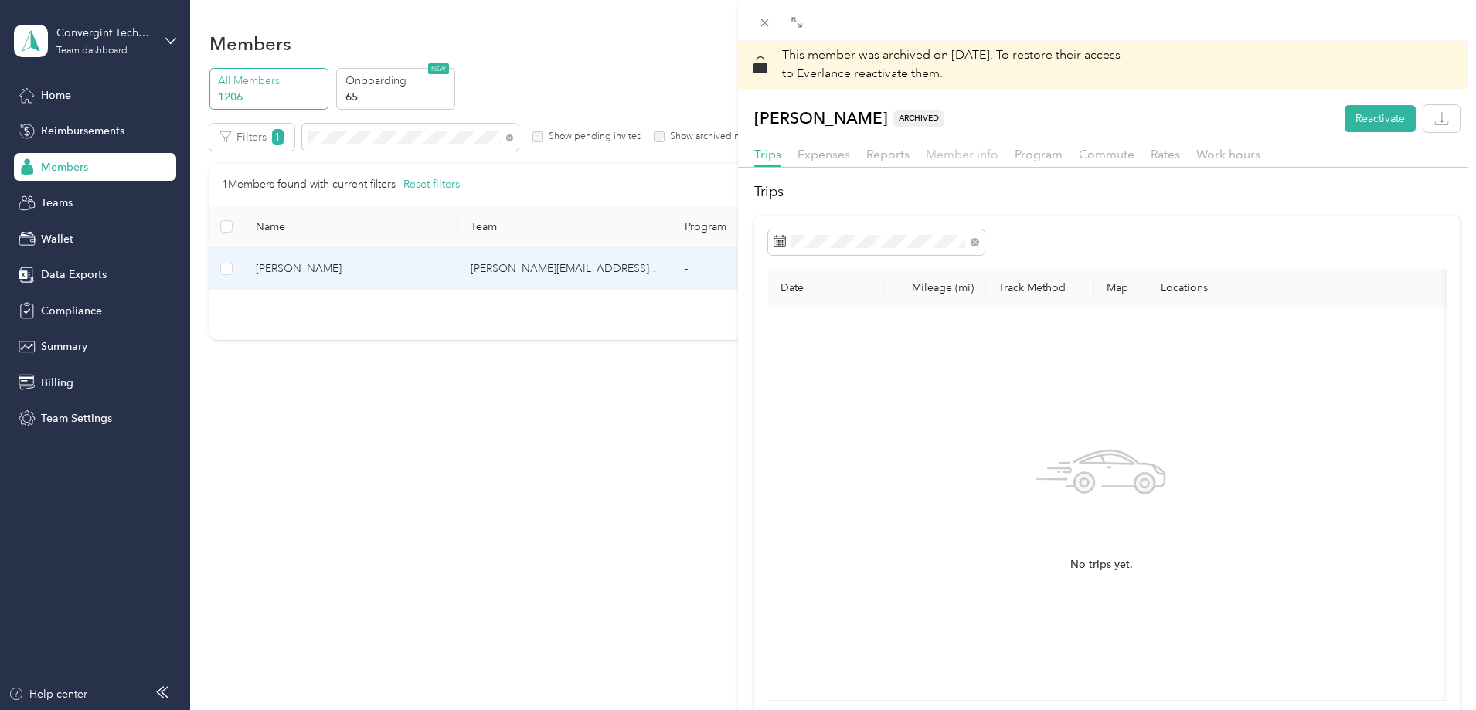
click at [933, 158] on span "Member info" at bounding box center [962, 154] width 73 height 15
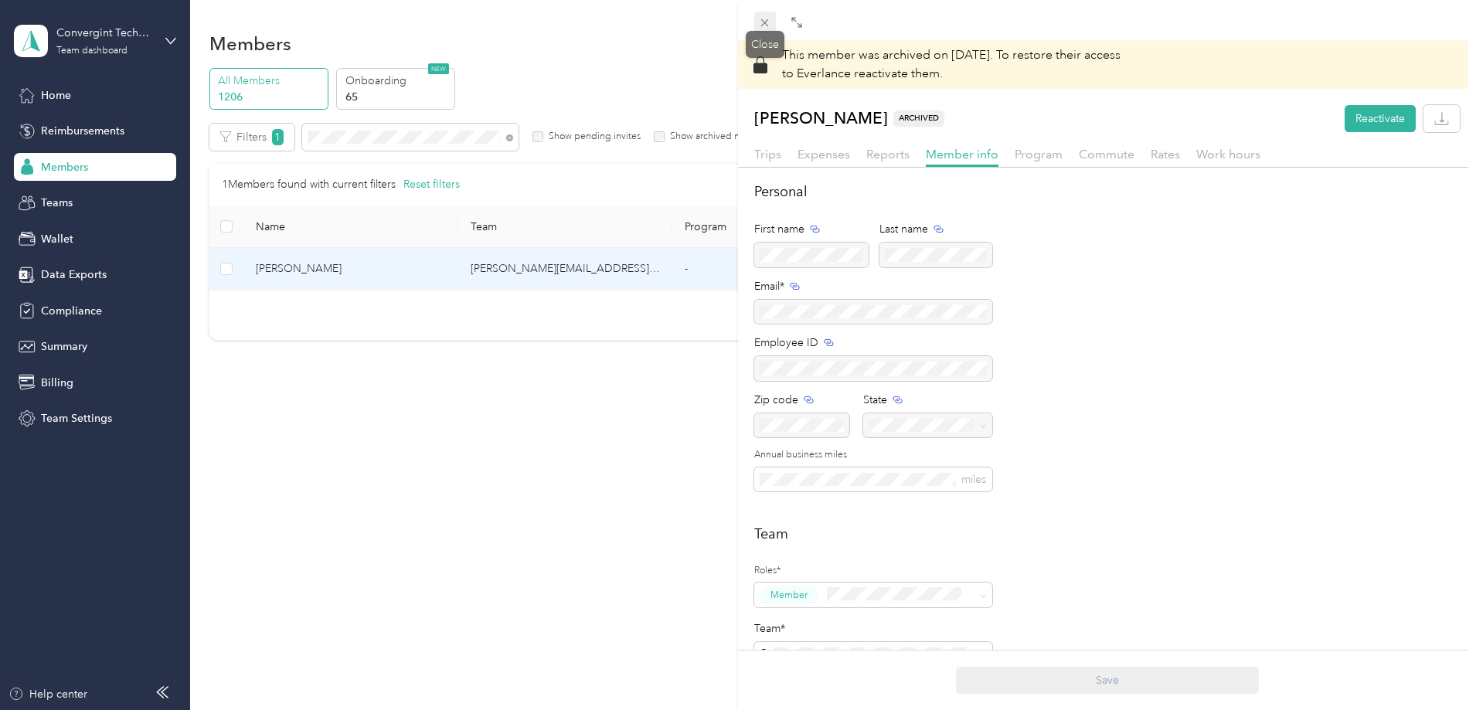
click at [766, 24] on icon at bounding box center [765, 23] width 8 height 8
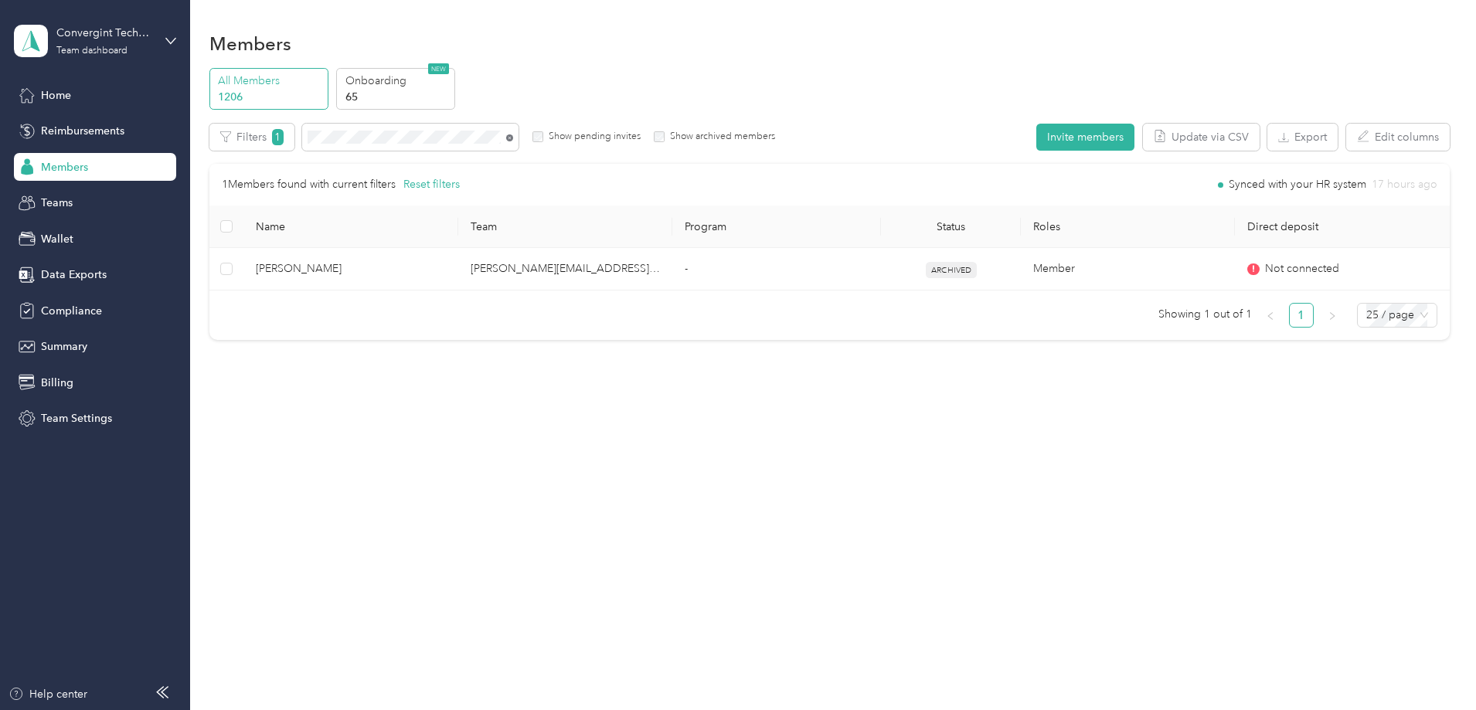
click at [513, 139] on icon at bounding box center [509, 137] width 7 height 7
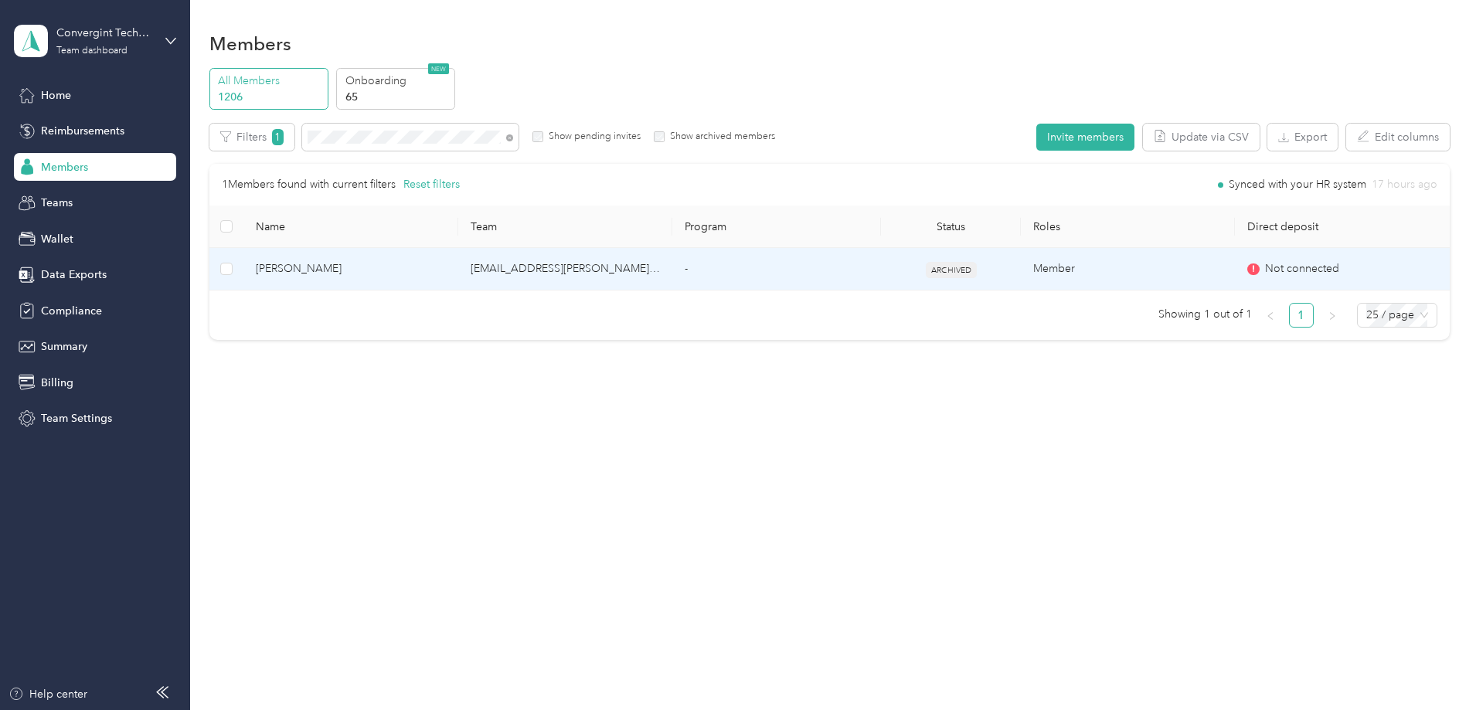
click at [780, 280] on td "-" at bounding box center [776, 269] width 209 height 42
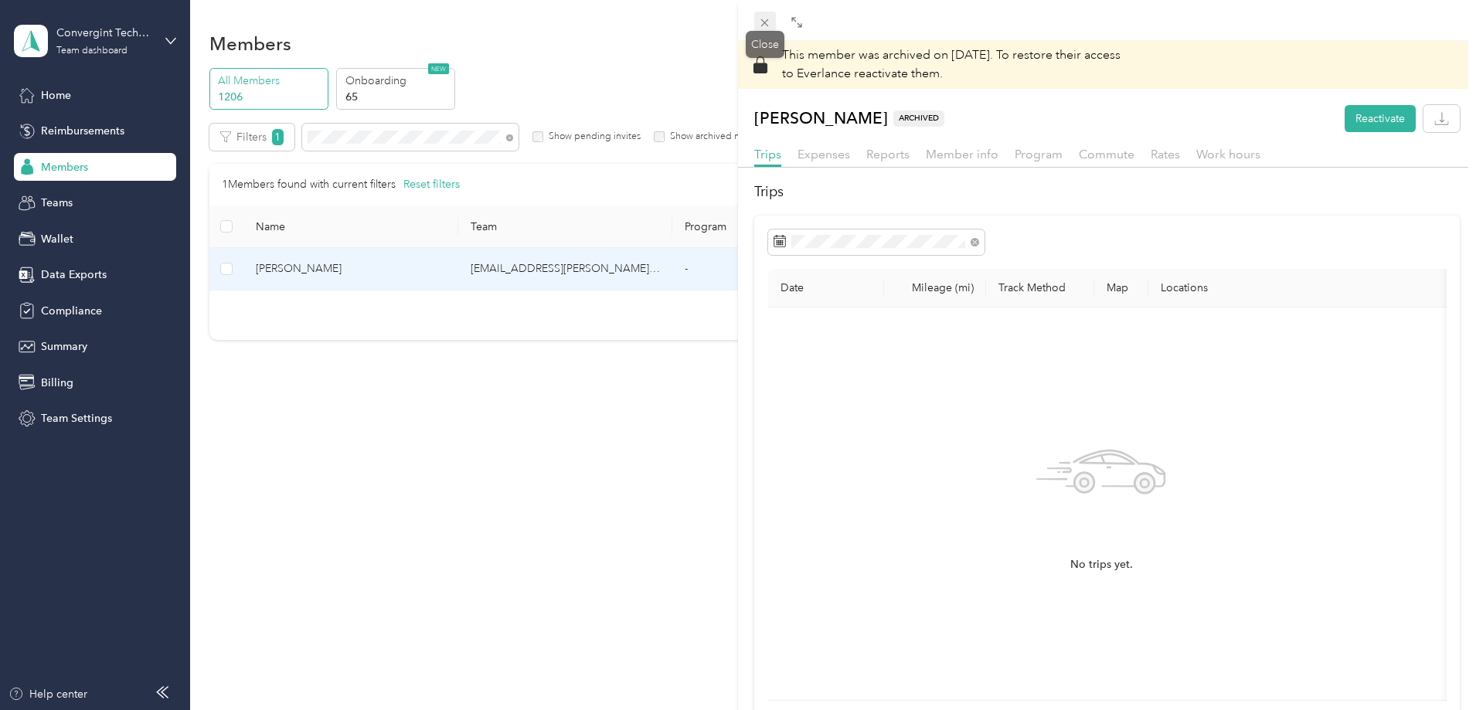
click at [762, 19] on icon at bounding box center [765, 23] width 8 height 8
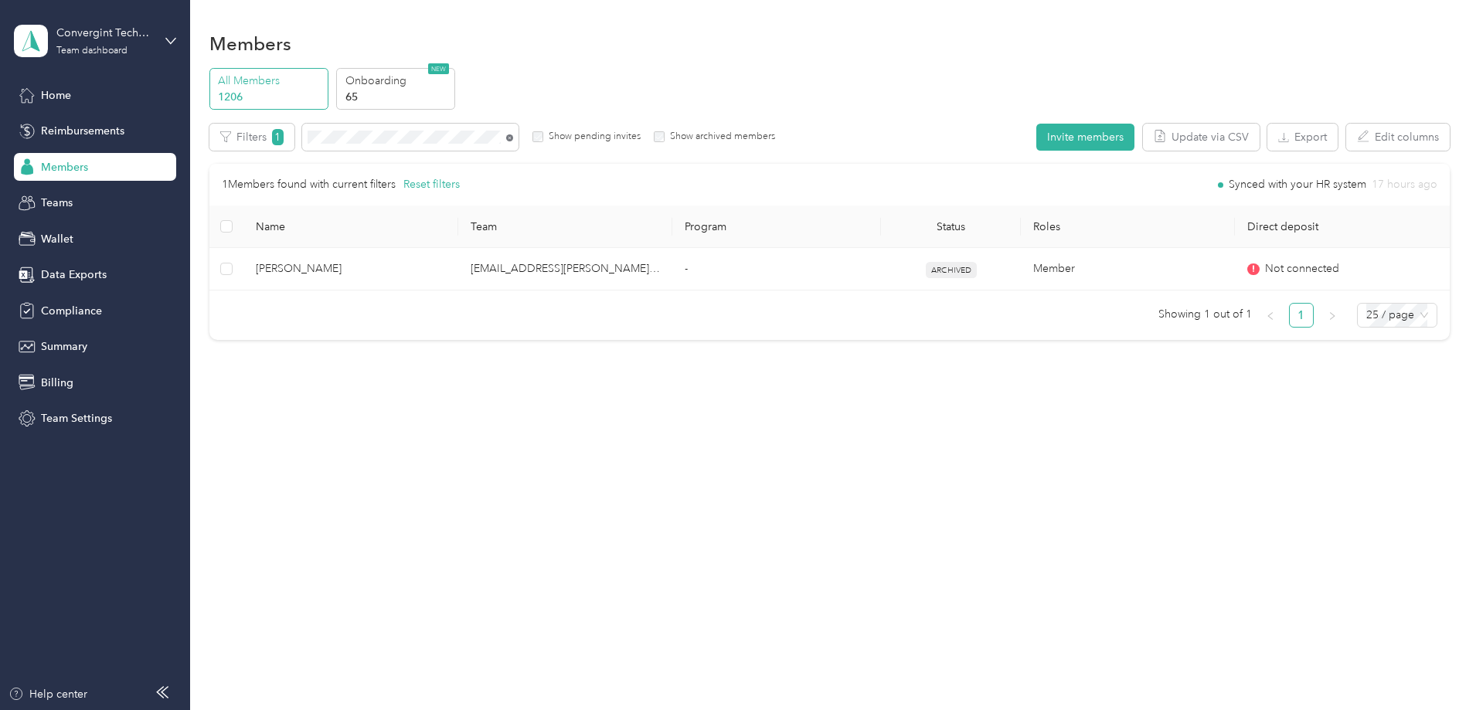
click at [513, 139] on icon at bounding box center [509, 137] width 7 height 7
click at [398, 134] on div "Filters 1 Show pending invites Show archived members" at bounding box center [492, 137] width 566 height 27
click at [518, 141] on span at bounding box center [410, 137] width 216 height 27
click at [513, 136] on icon at bounding box center [509, 137] width 7 height 7
click at [513, 134] on icon at bounding box center [509, 137] width 7 height 7
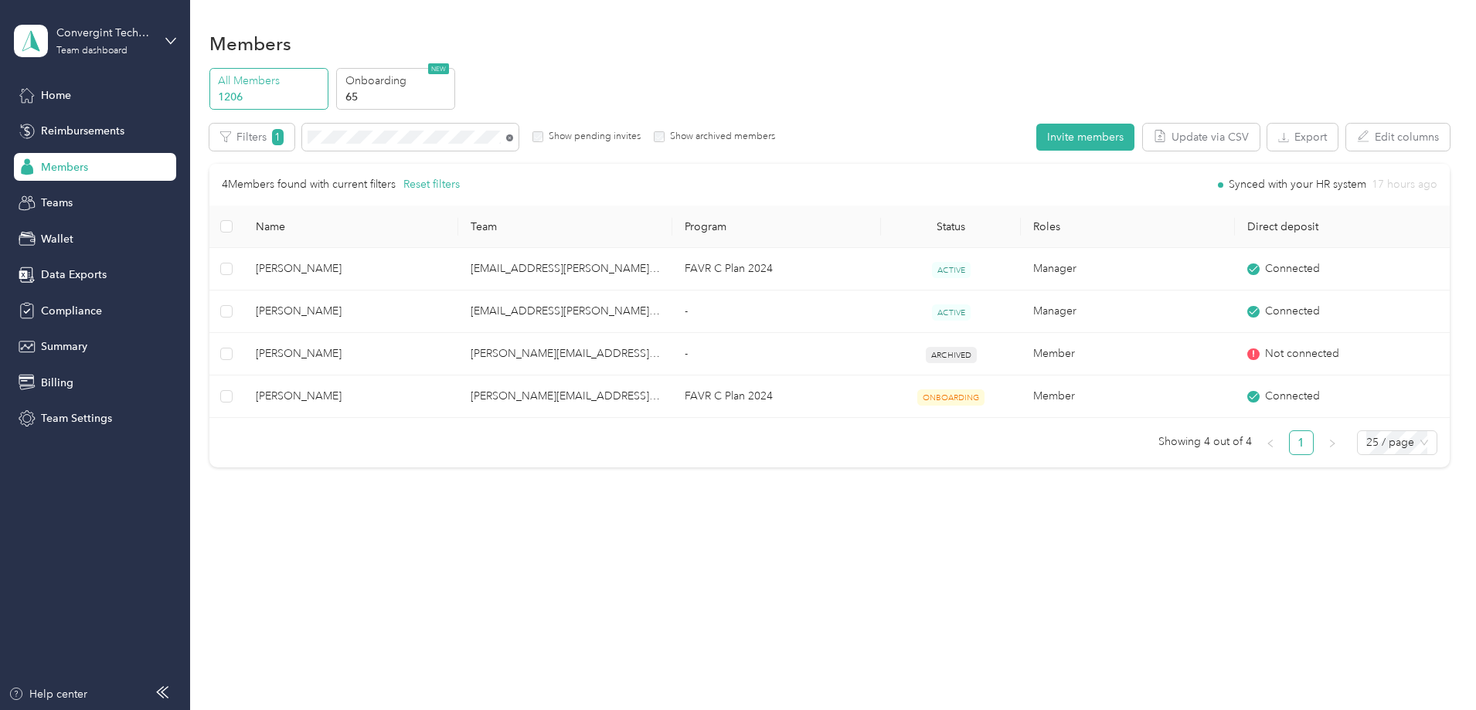
click at [513, 138] on icon at bounding box center [509, 137] width 7 height 7
